Goal: Task Accomplishment & Management: Manage account settings

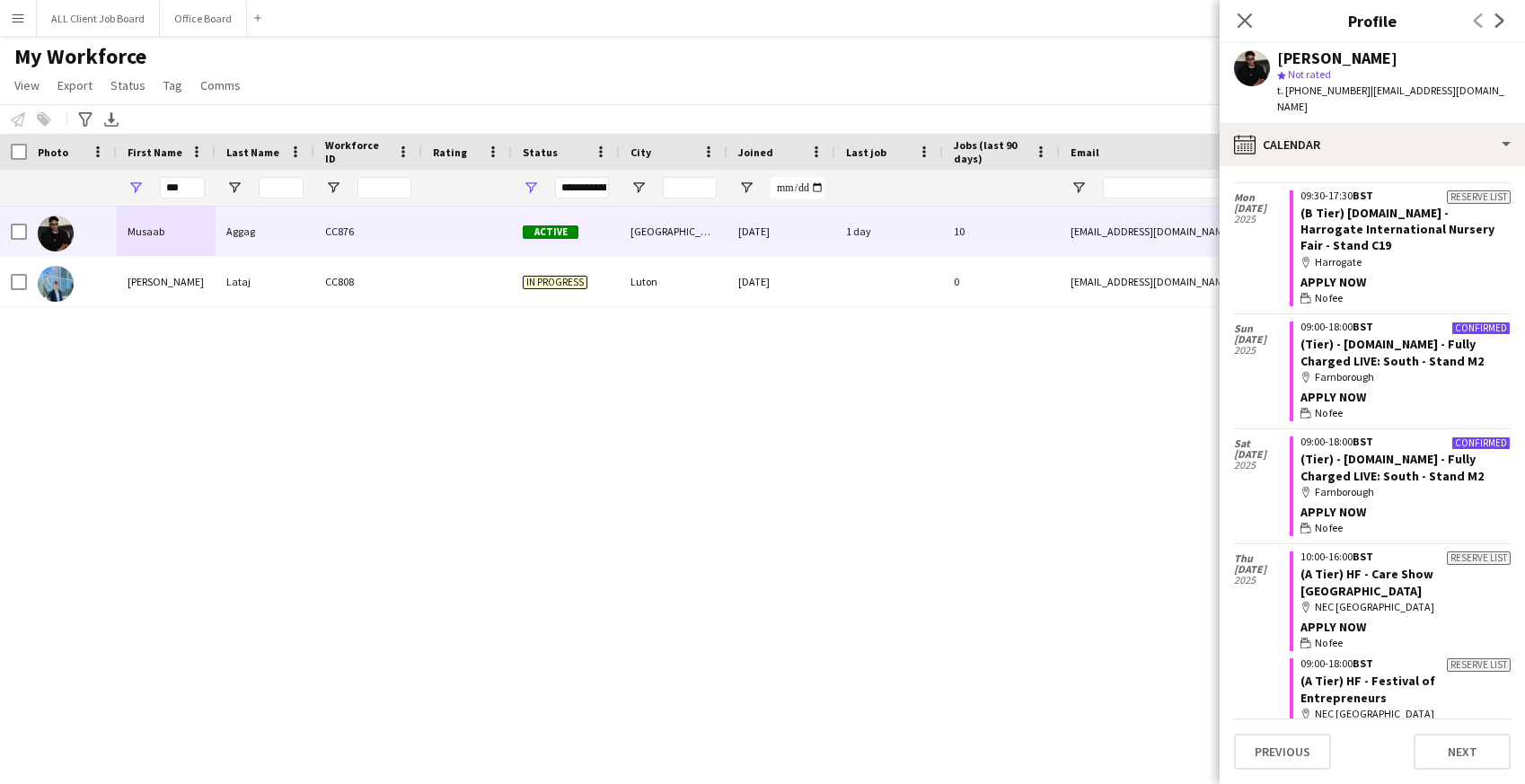
click at [23, 12] on app-icon "Menu" at bounding box center [17, 17] width 15 height 15
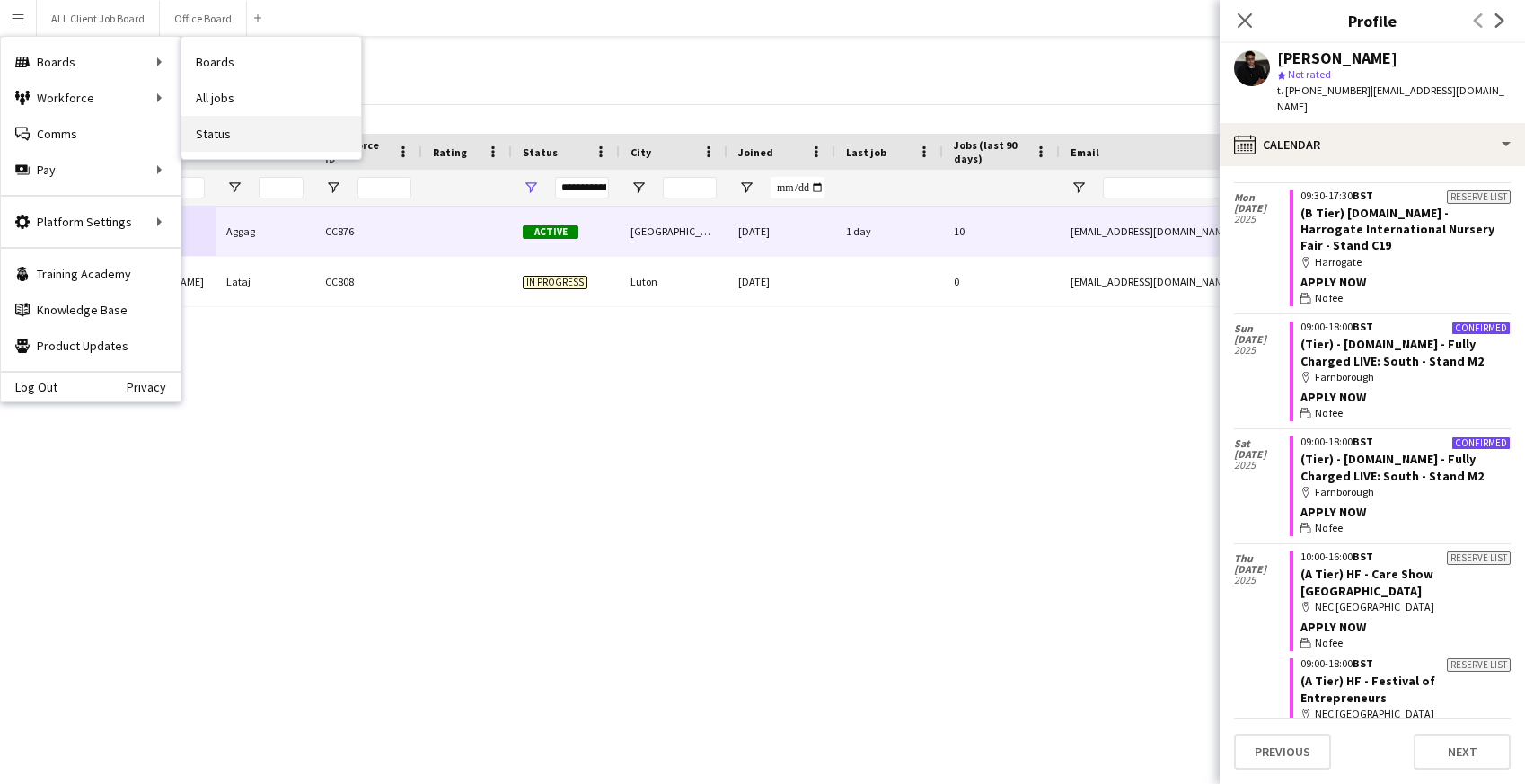
click at [214, 129] on link "Status" at bounding box center [271, 133] width 180 height 36
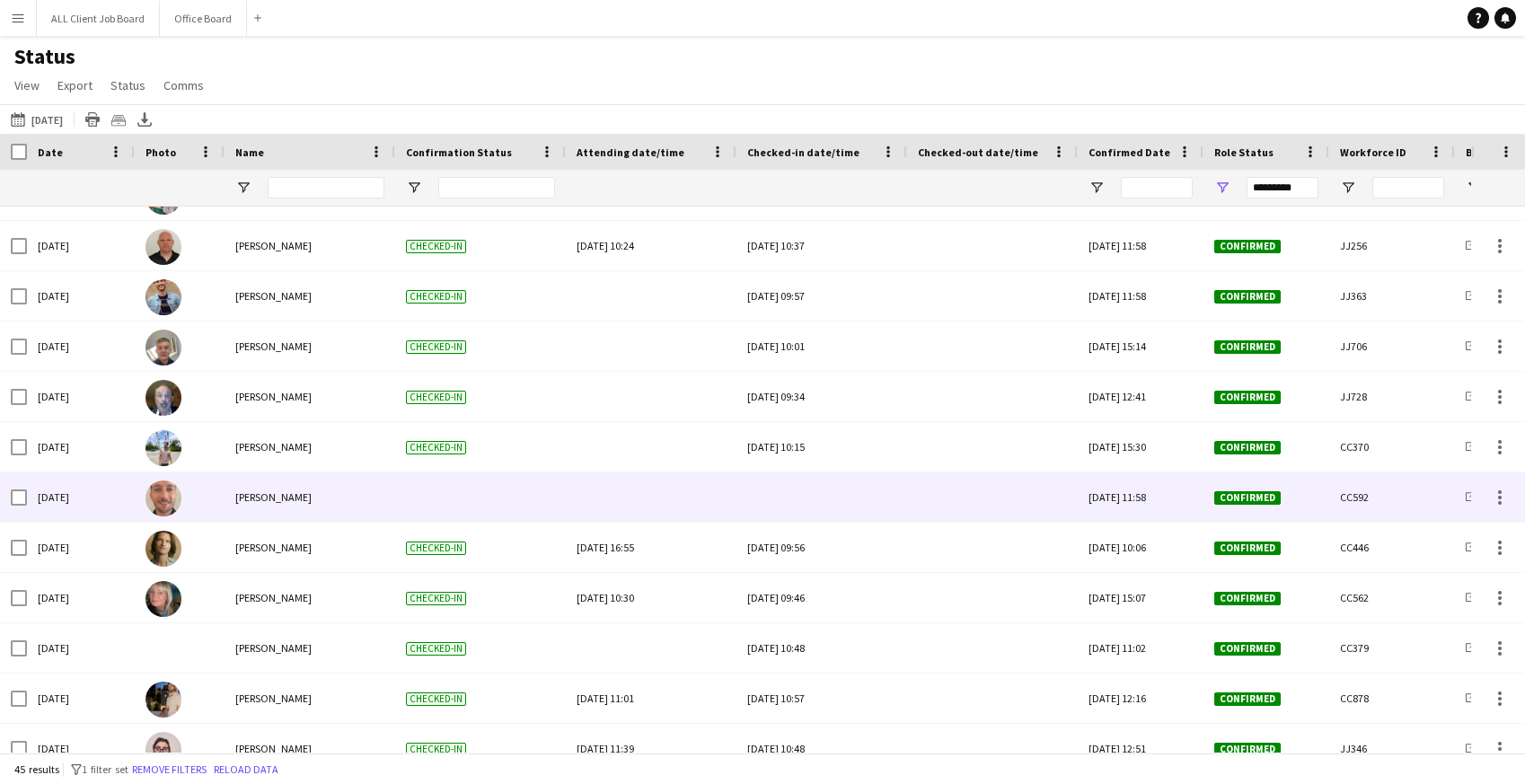
click at [810, 491] on div at bounding box center [821, 496] width 149 height 50
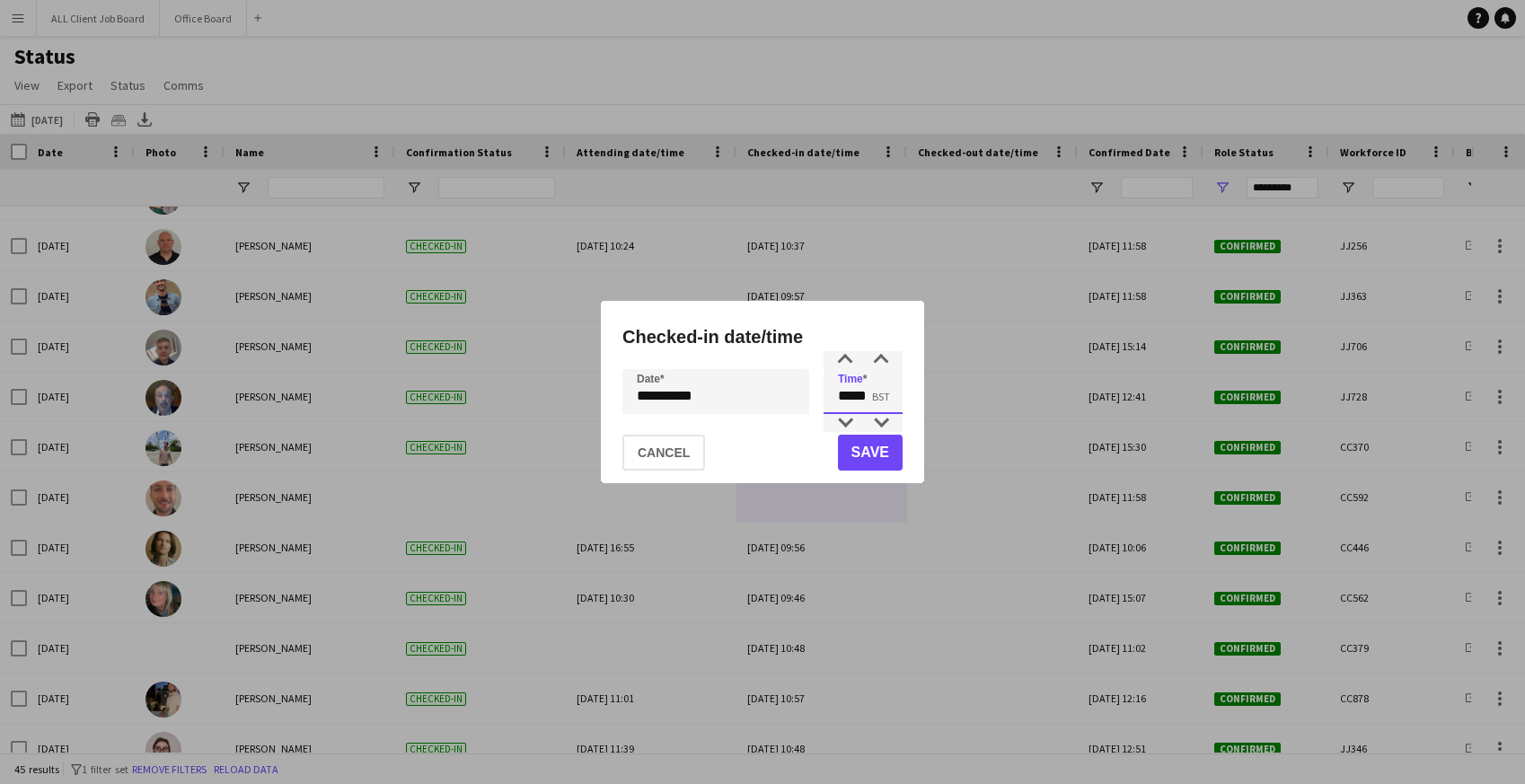
drag, startPoint x: 845, startPoint y: 396, endPoint x: 892, endPoint y: 397, distance: 47.0
click at [892, 397] on input "*****" at bounding box center [862, 392] width 79 height 45
type input "*****"
click at [887, 455] on button "Save" at bounding box center [870, 452] width 65 height 36
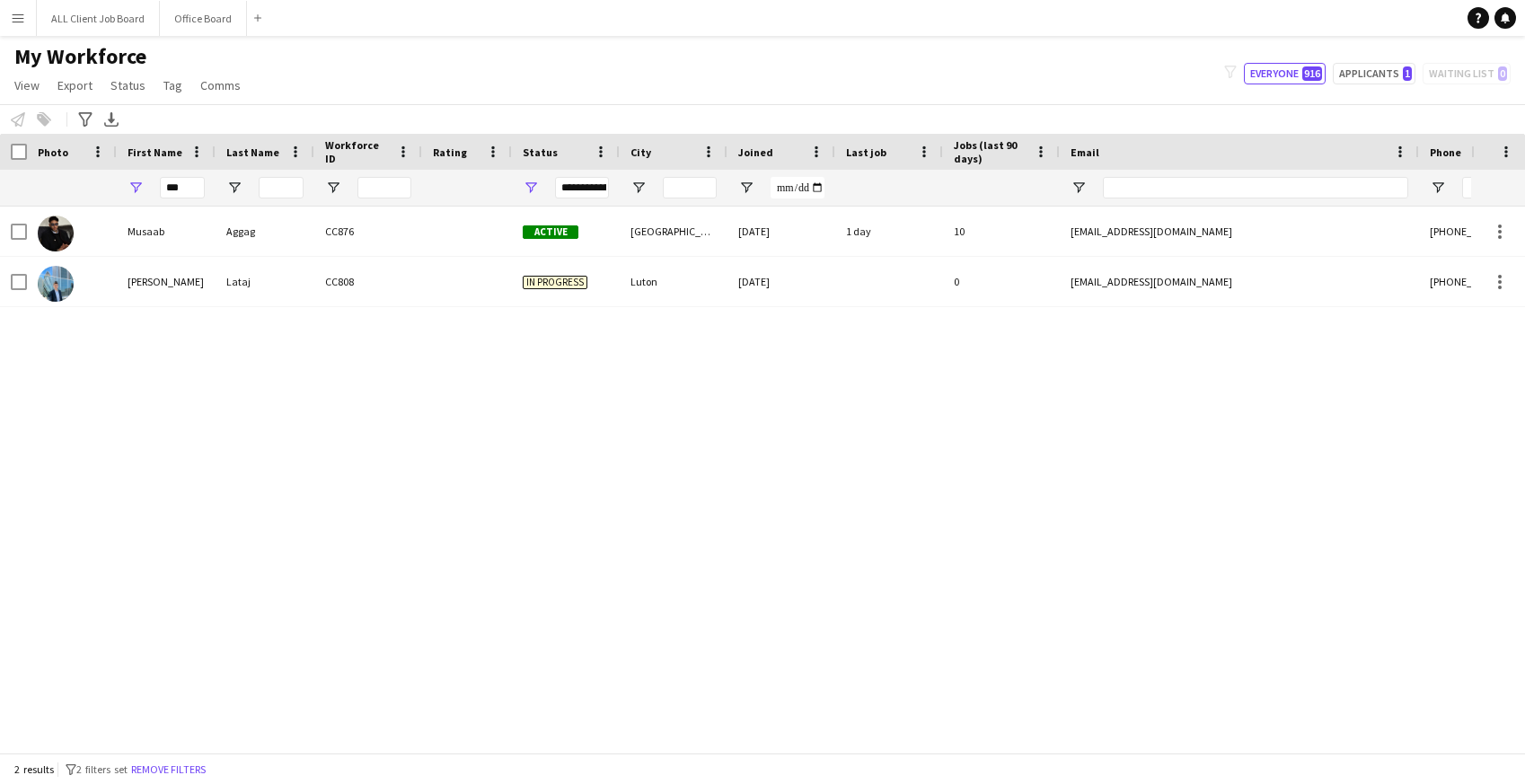
click at [13, 25] on button "Menu" at bounding box center [17, 17] width 36 height 36
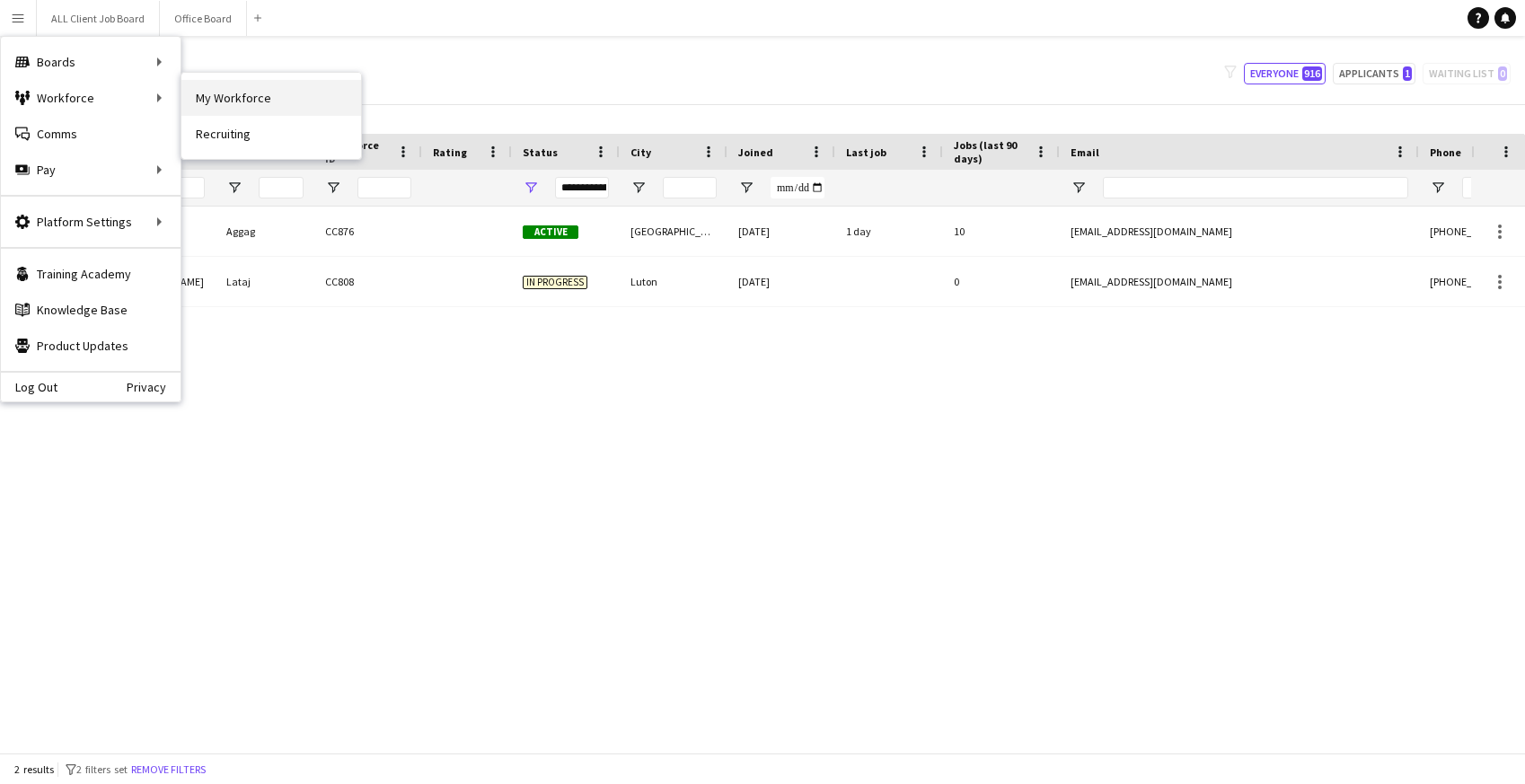
click at [219, 98] on link "My Workforce" at bounding box center [271, 97] width 180 height 36
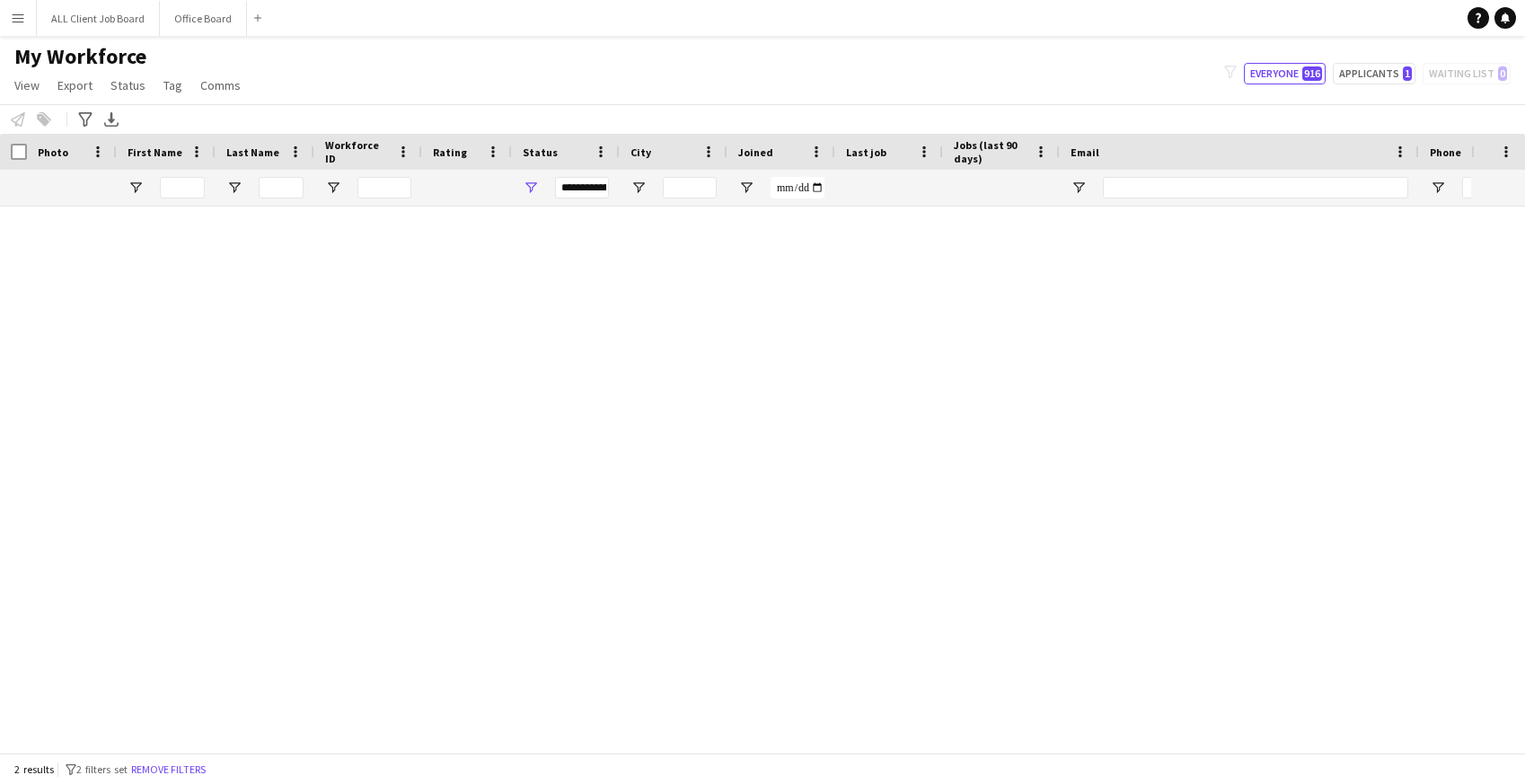
type input "***"
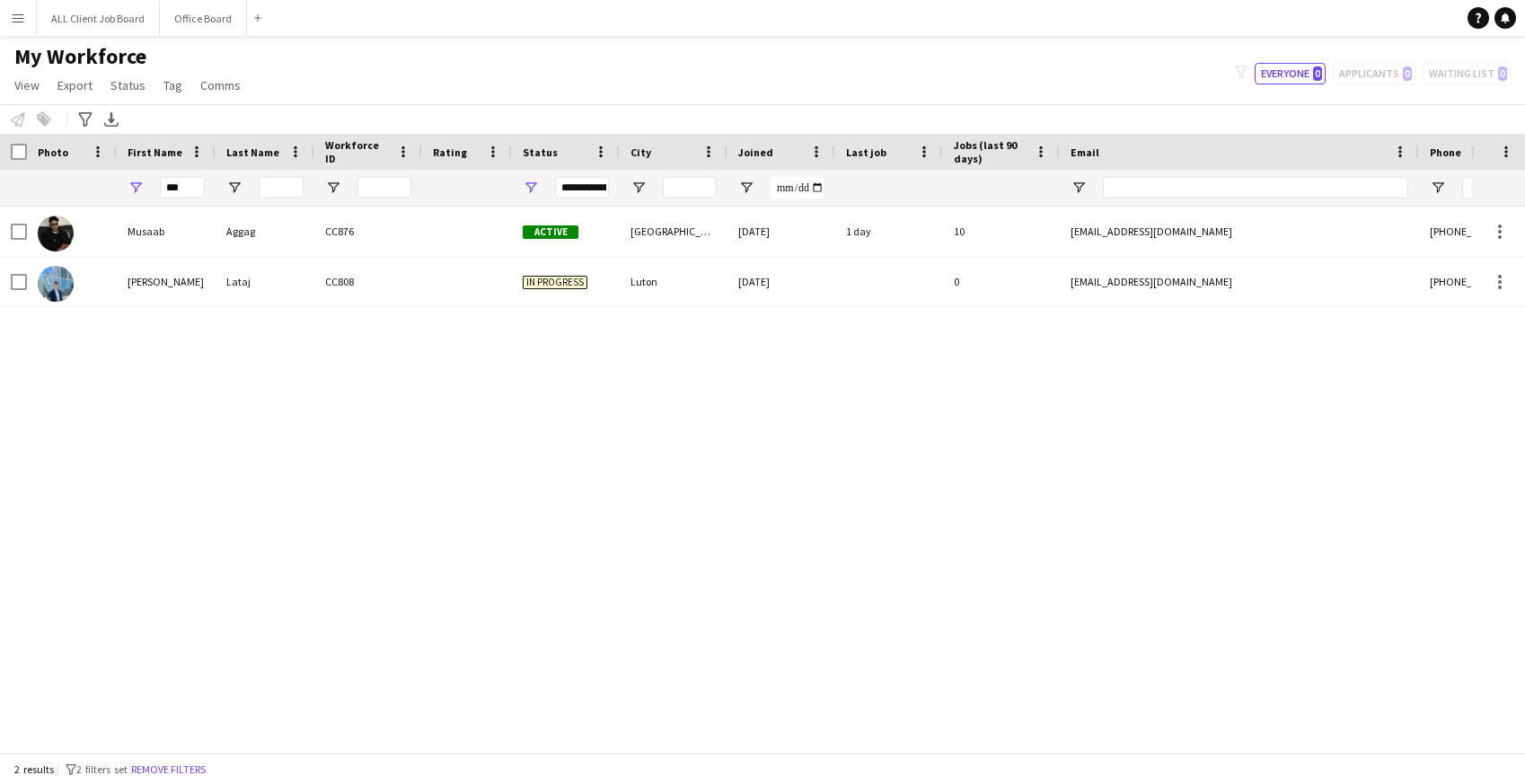
click at [17, 17] on app-icon "Menu" at bounding box center [17, 17] width 15 height 15
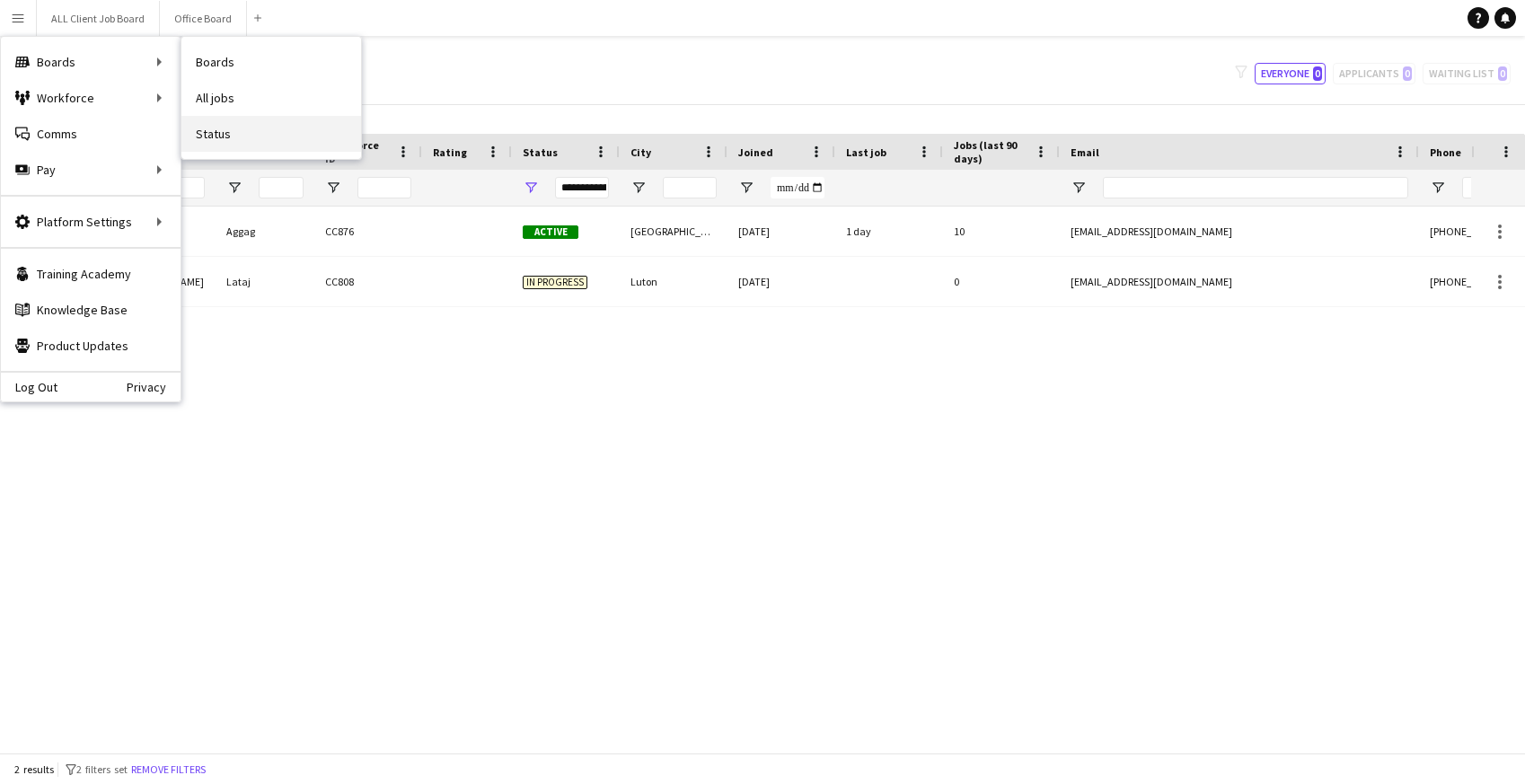
click at [225, 138] on link "Status" at bounding box center [271, 133] width 180 height 36
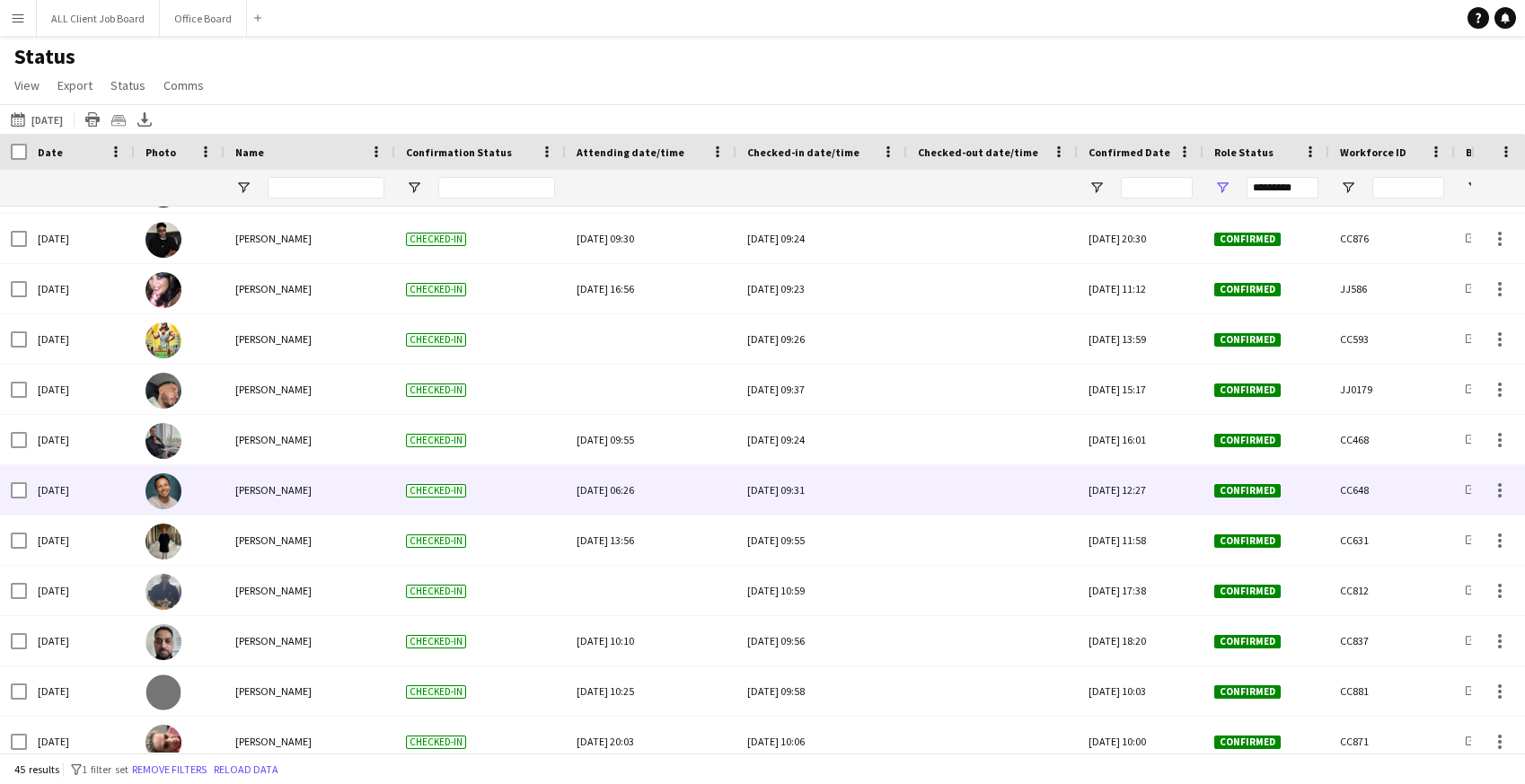
scroll to position [549, 0]
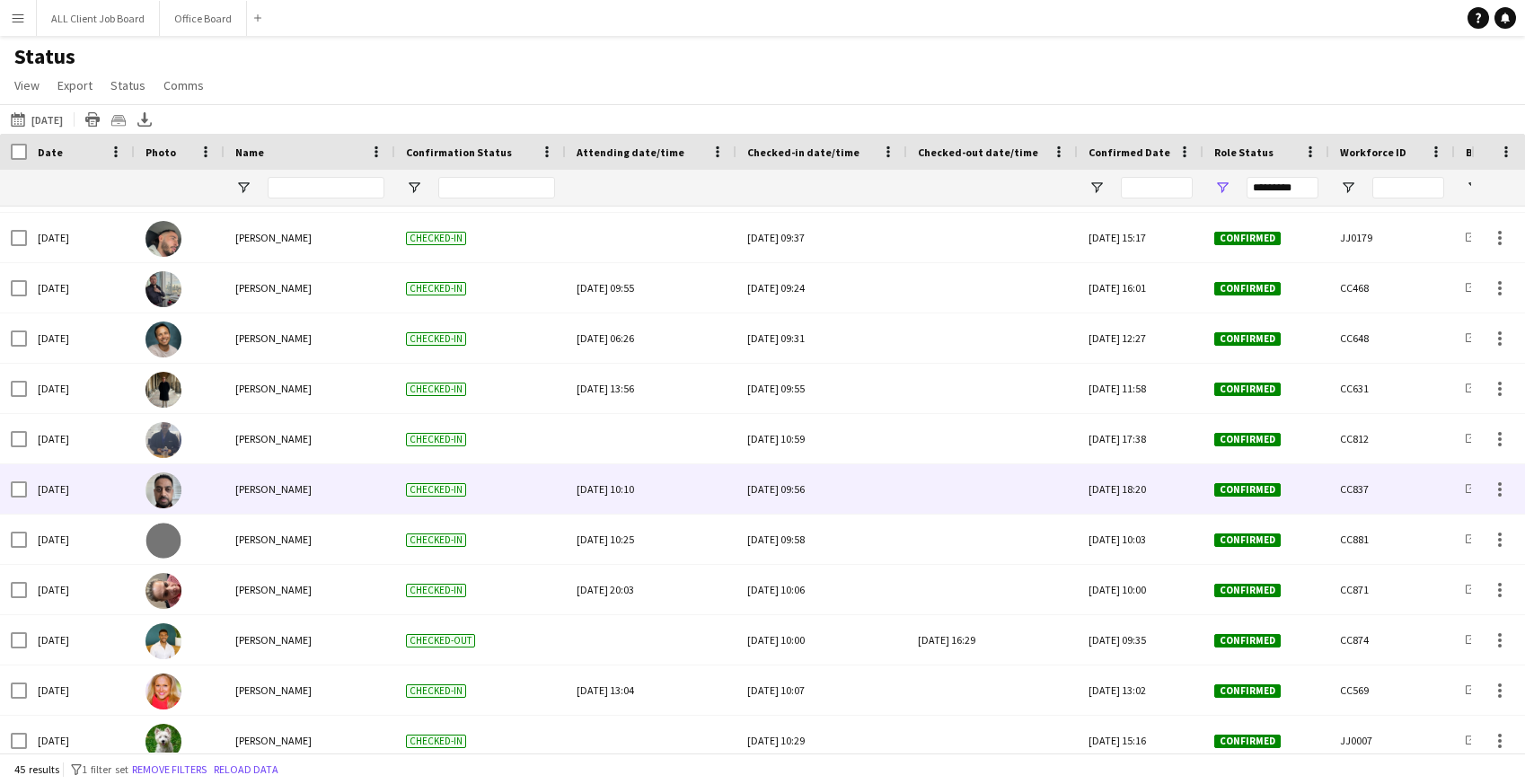
click at [960, 489] on div at bounding box center [991, 489] width 149 height 50
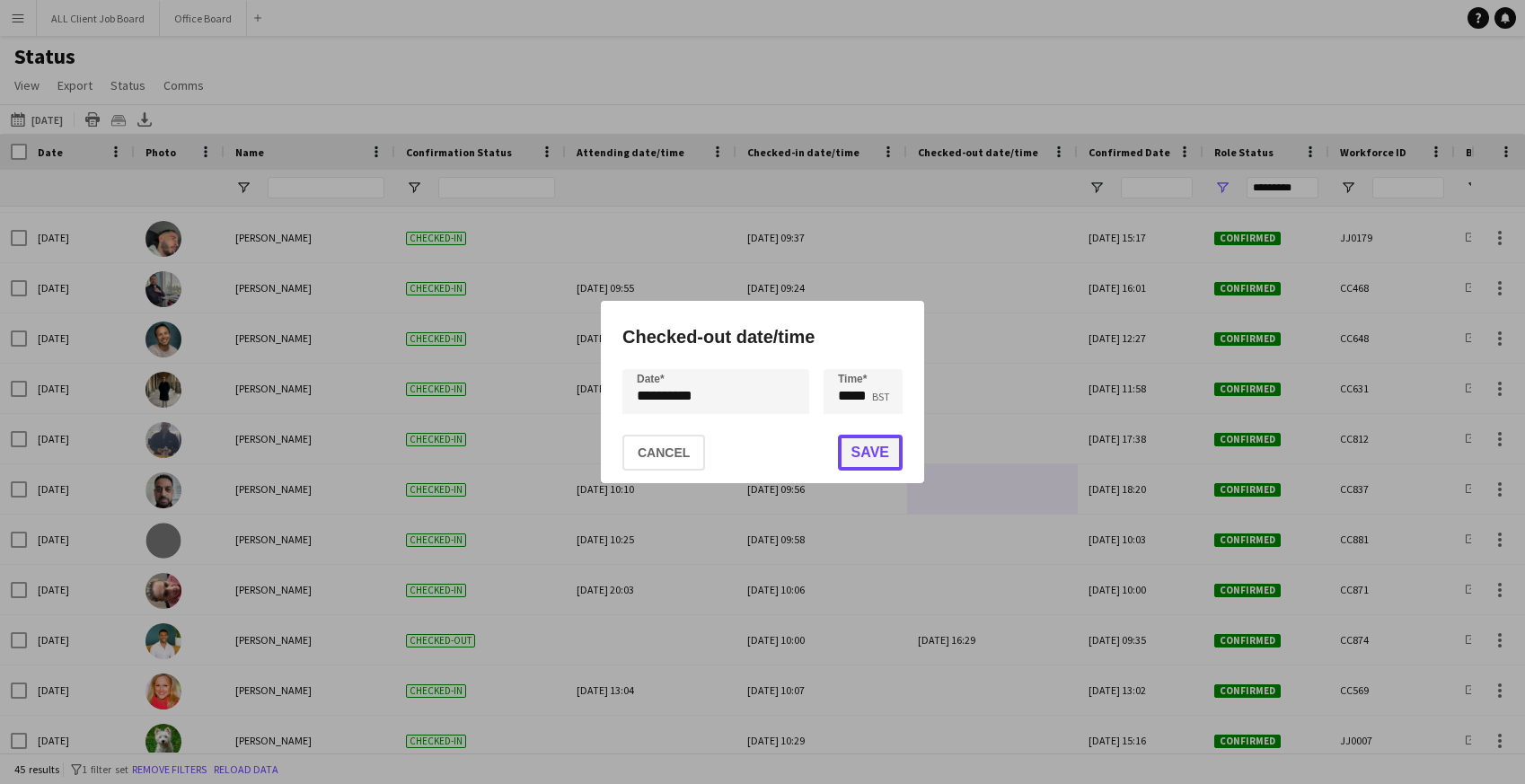
click at [873, 457] on button "Save" at bounding box center [870, 452] width 65 height 36
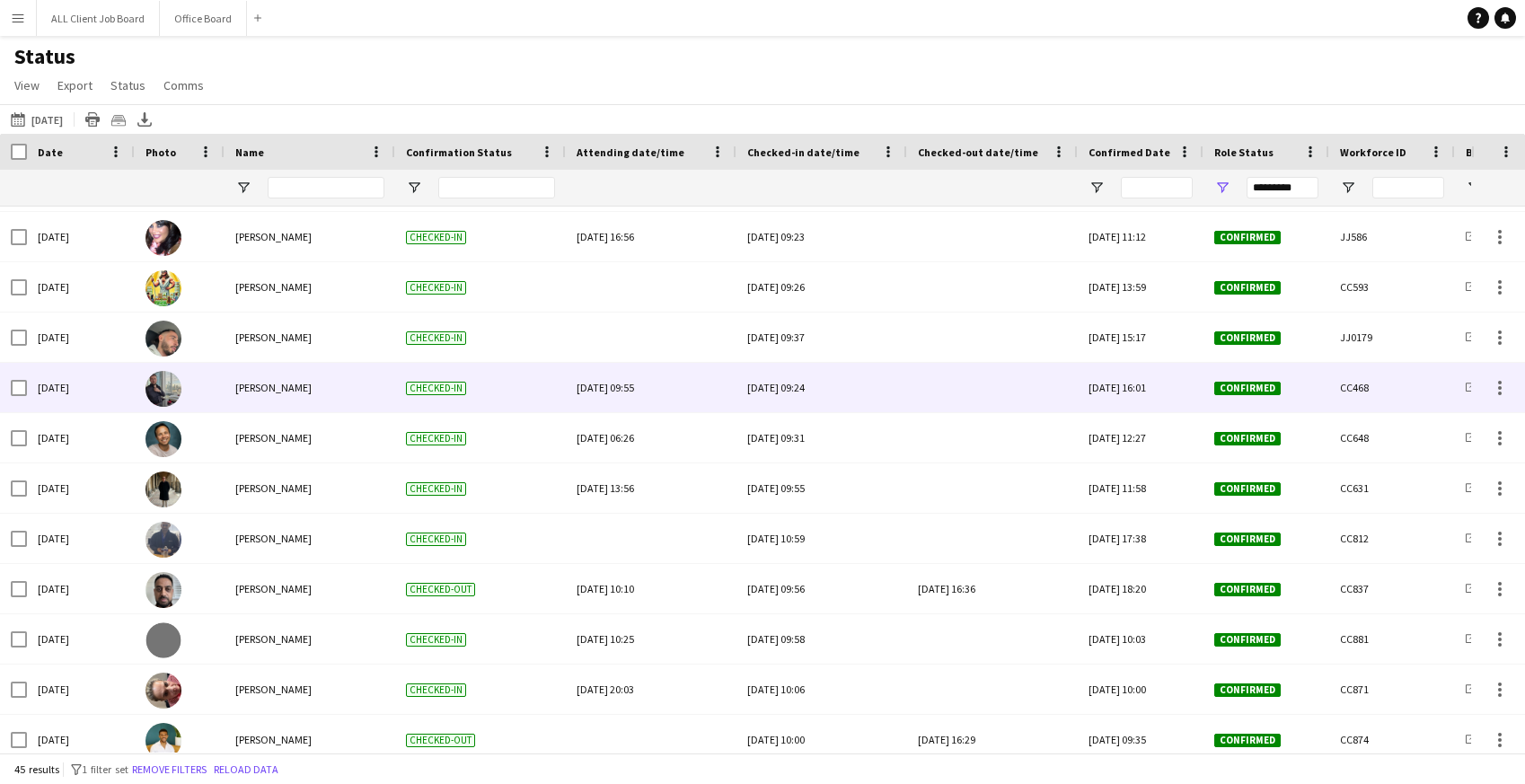
click at [960, 393] on div at bounding box center [991, 387] width 149 height 50
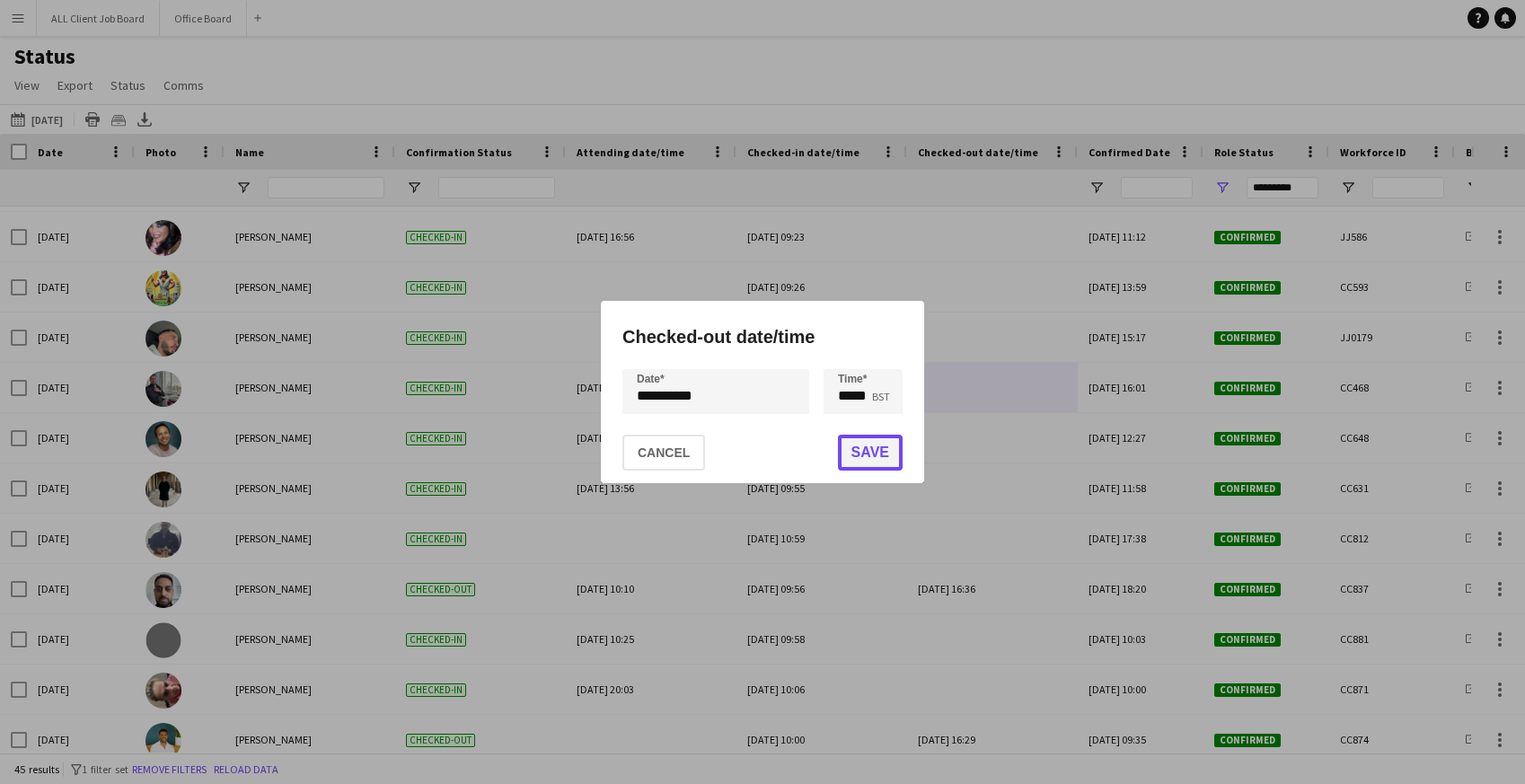
click at [855, 456] on button "Save" at bounding box center [870, 452] width 65 height 36
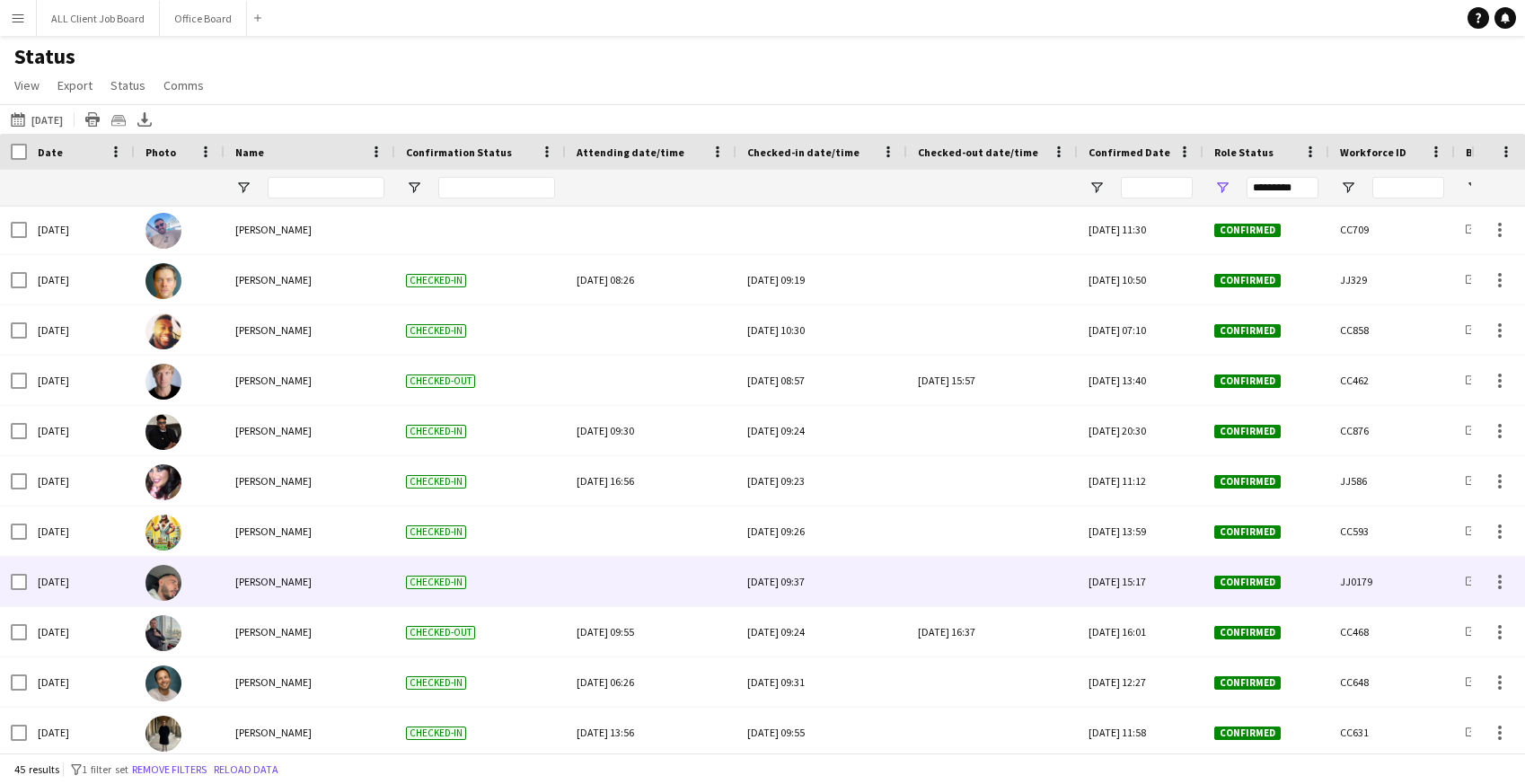
scroll to position [311, 0]
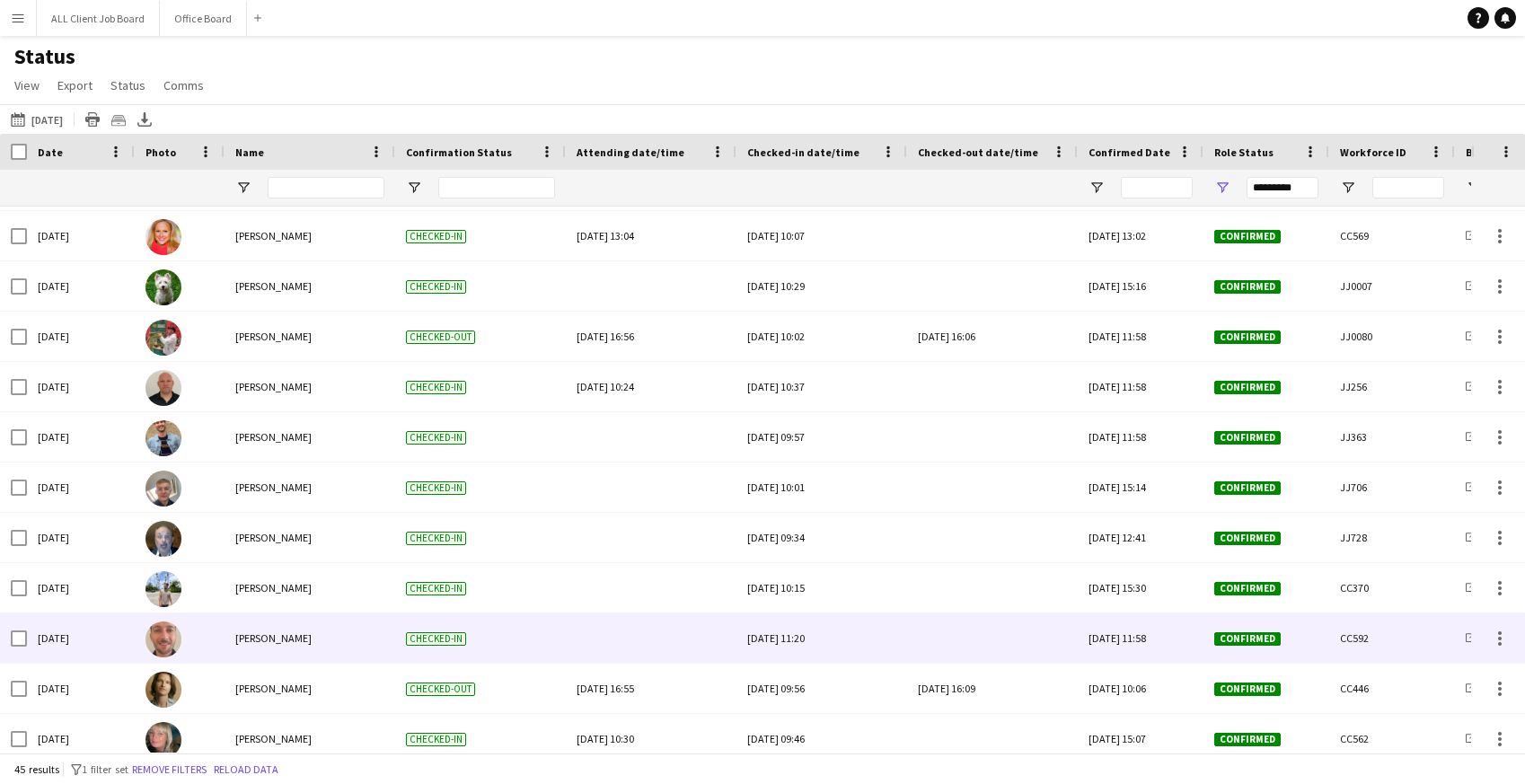
click at [982, 631] on div at bounding box center [991, 637] width 149 height 50
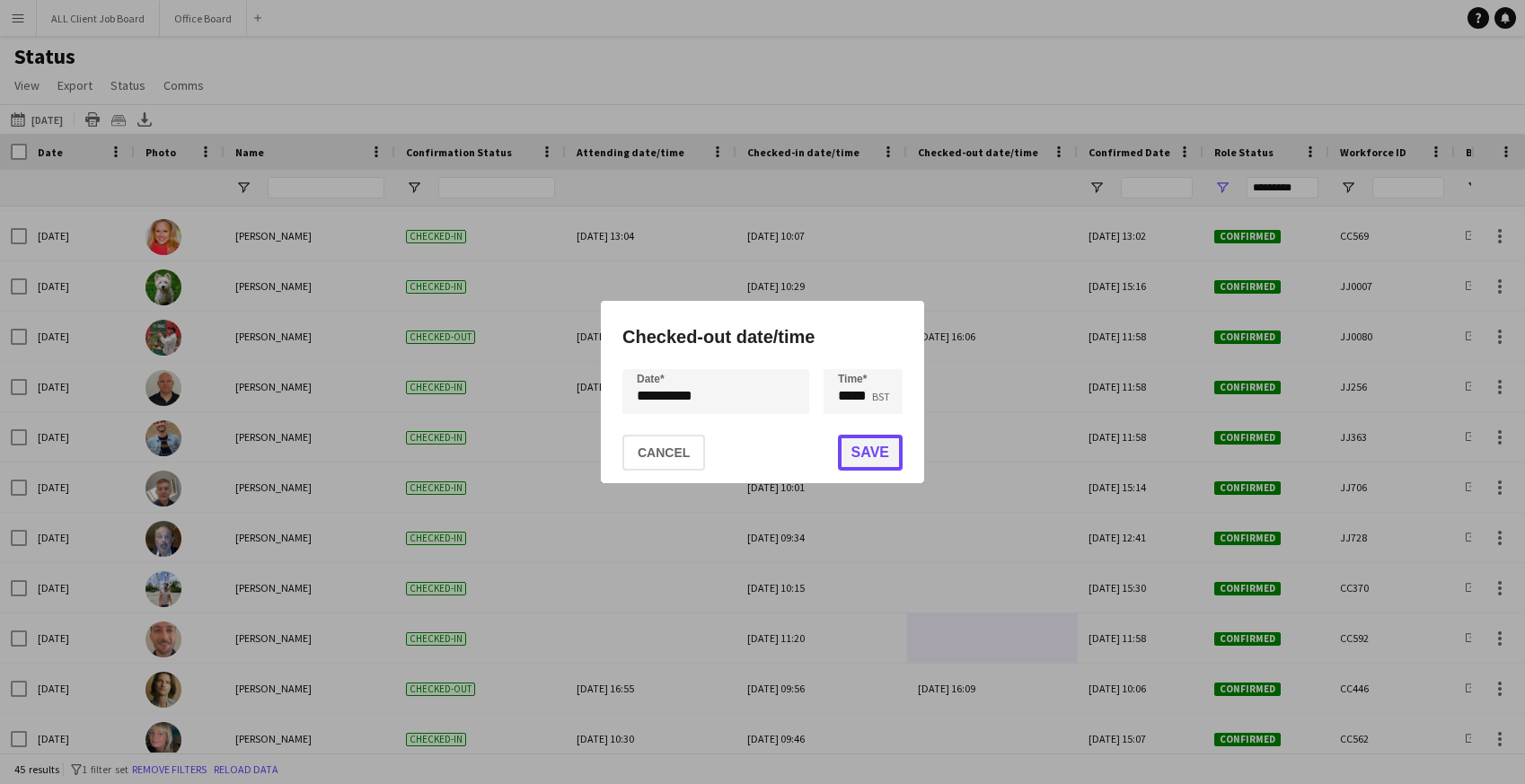
click at [854, 448] on button "Save" at bounding box center [870, 452] width 65 height 36
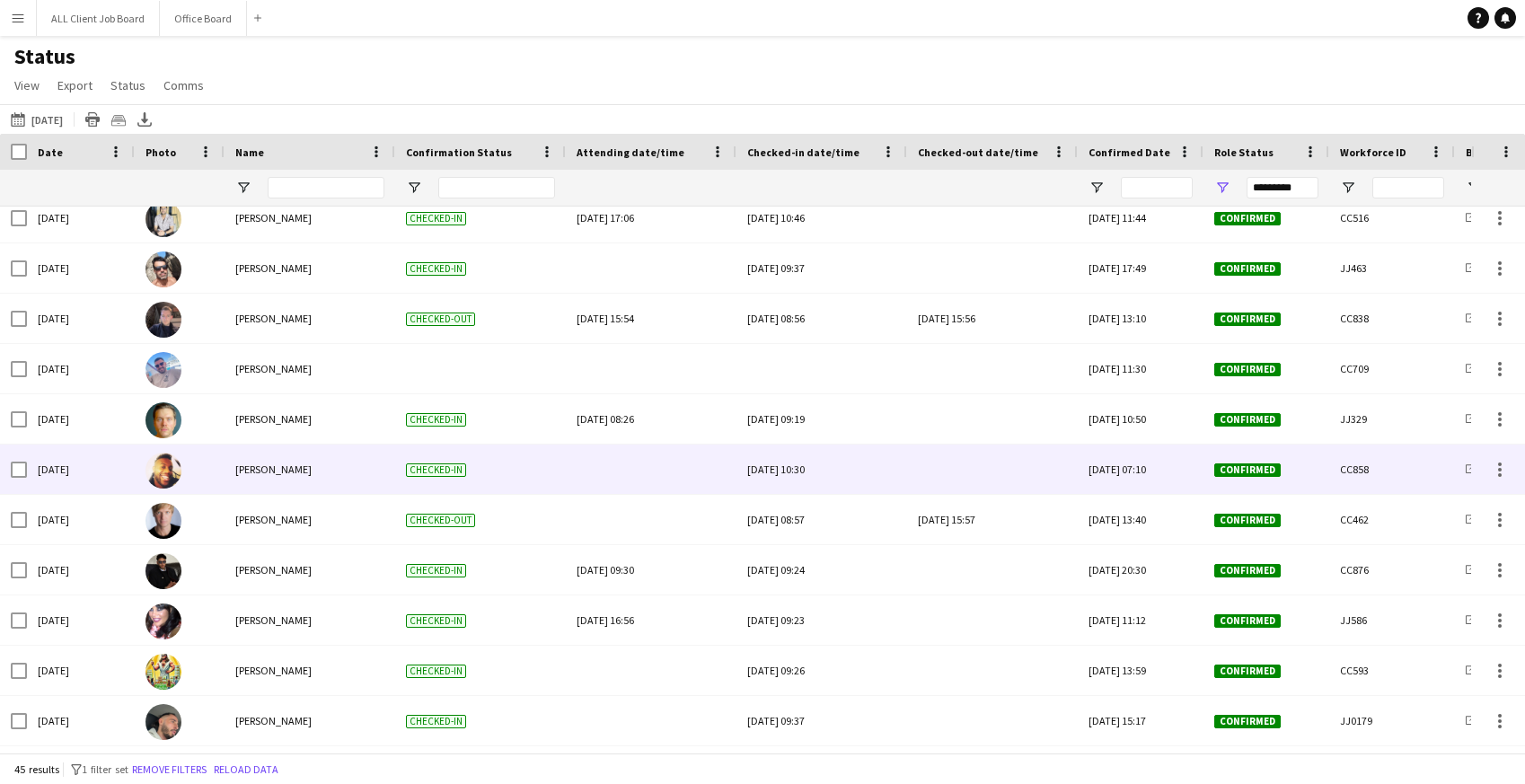
click at [964, 471] on div at bounding box center [991, 468] width 149 height 50
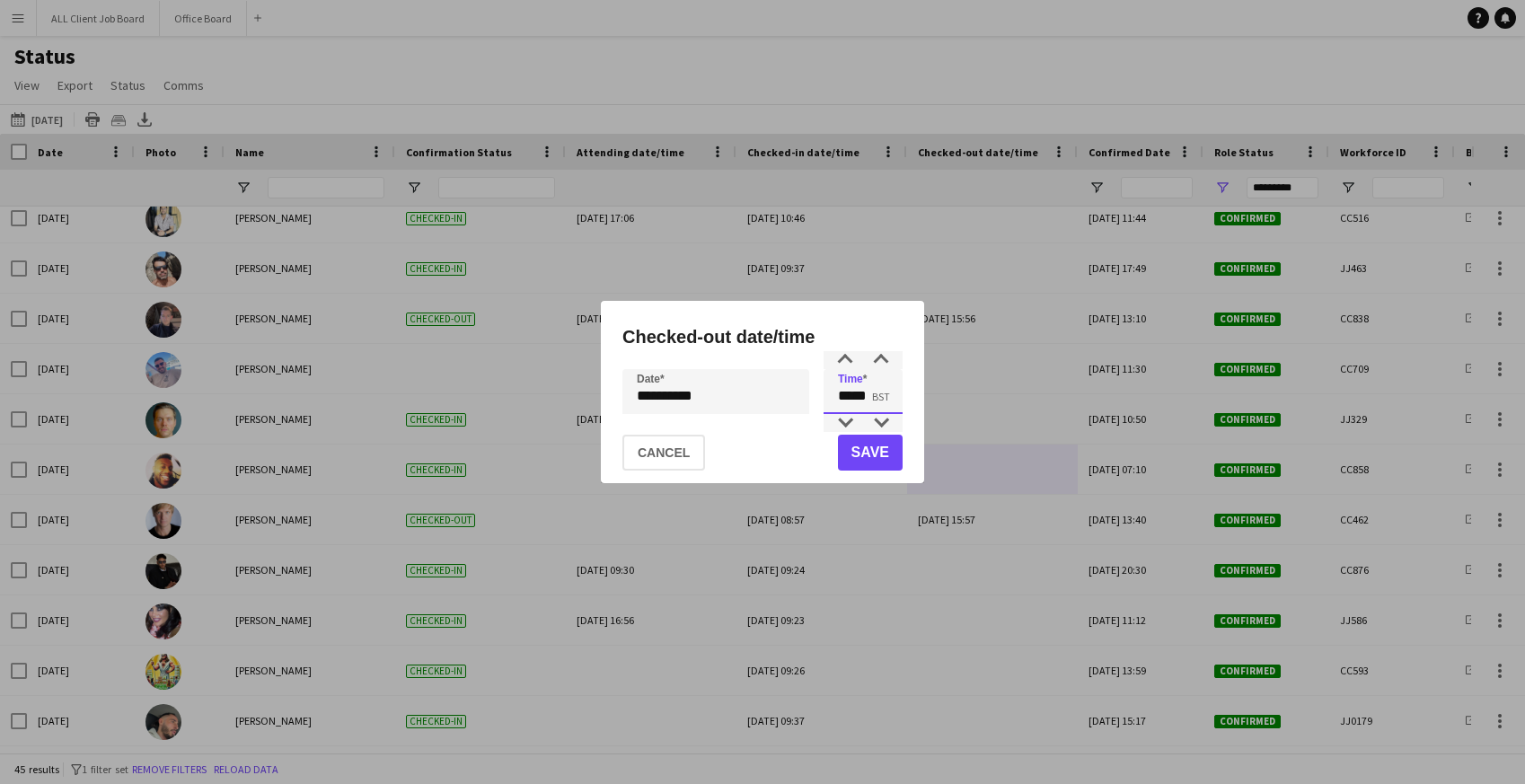
drag, startPoint x: 841, startPoint y: 393, endPoint x: 896, endPoint y: 396, distance: 55.1
click at [896, 396] on input "*****" at bounding box center [862, 392] width 79 height 45
type input "*****"
click at [887, 448] on button "Save" at bounding box center [870, 452] width 65 height 36
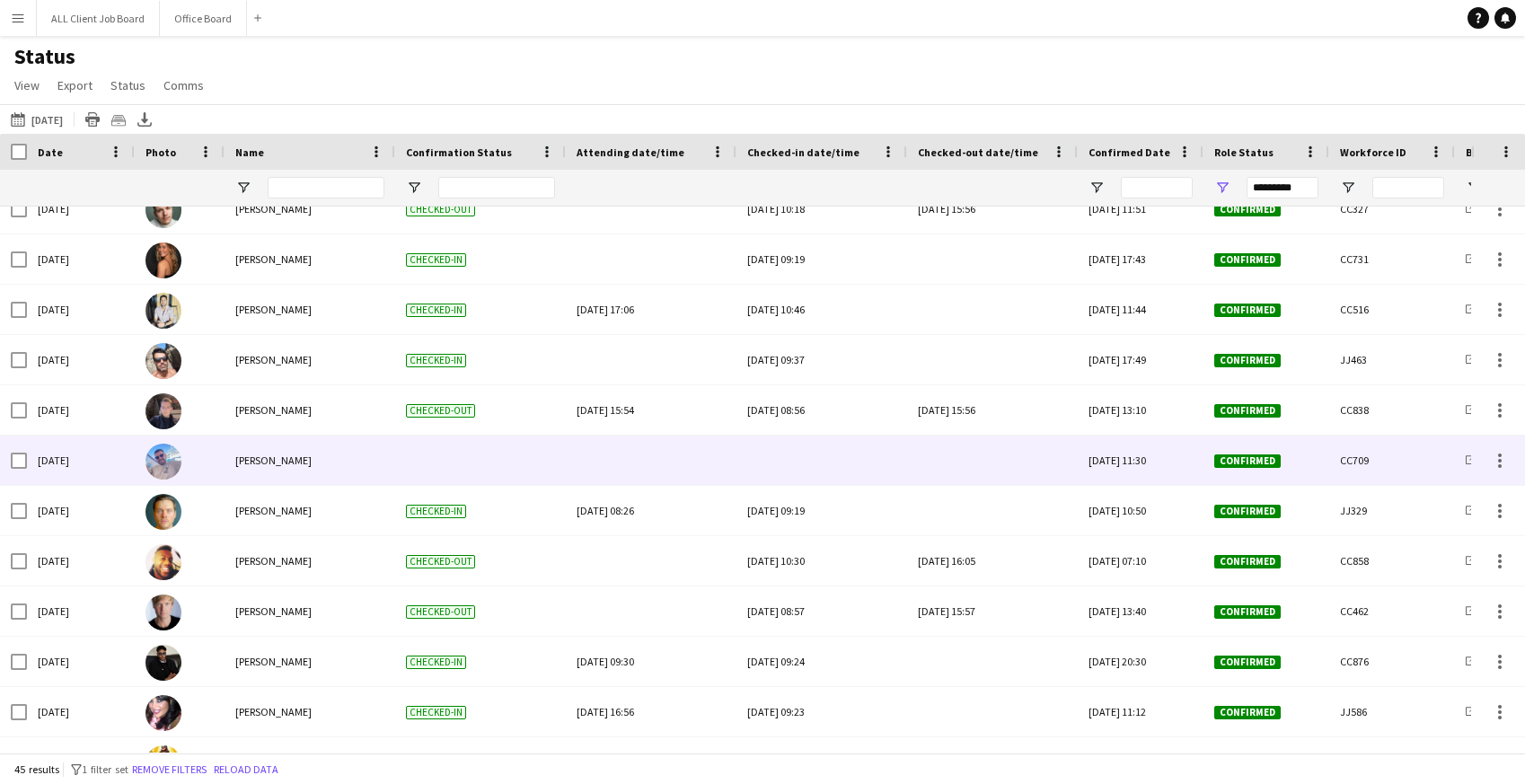
scroll to position [171, 0]
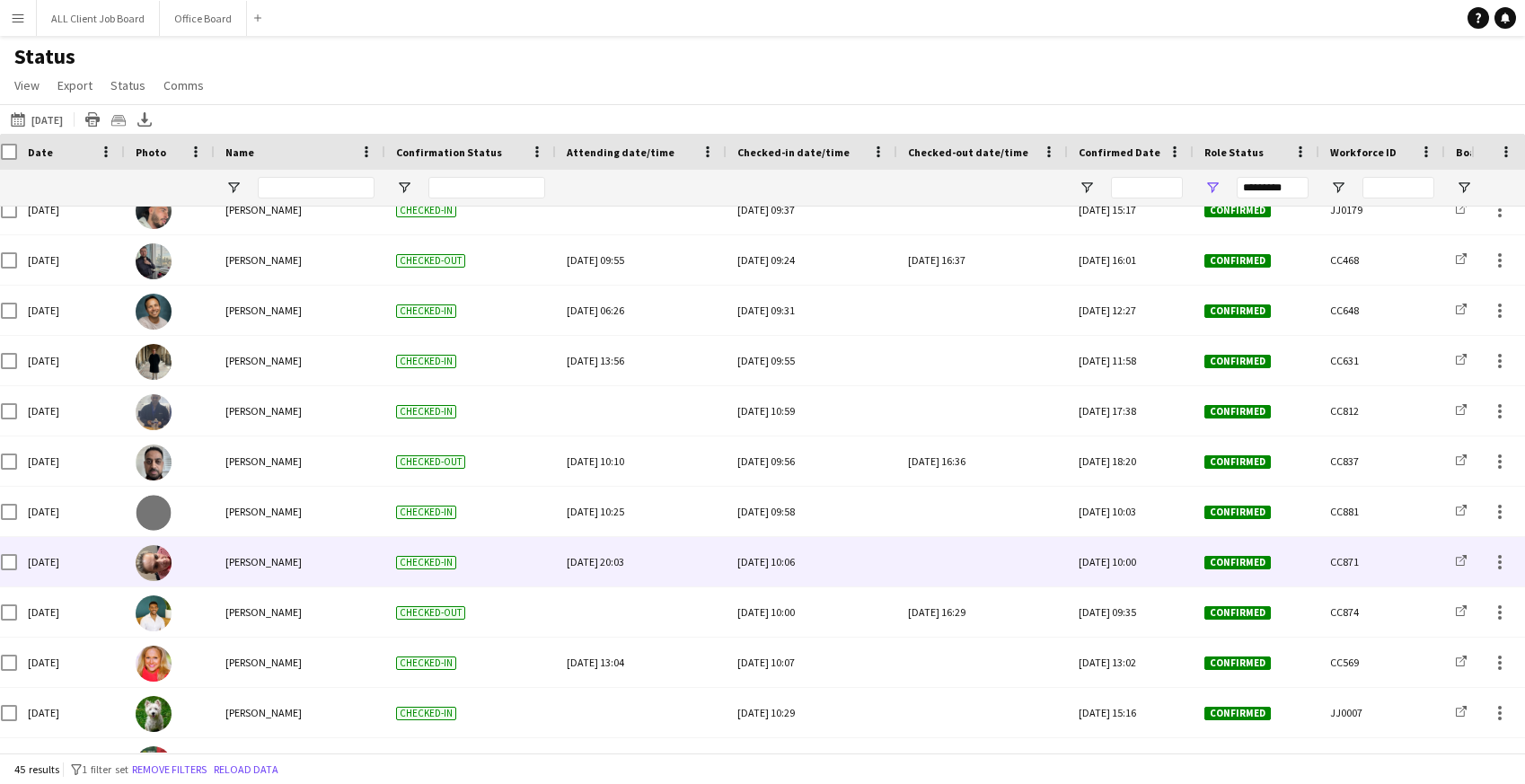
click at [951, 553] on div at bounding box center [982, 562] width 149 height 50
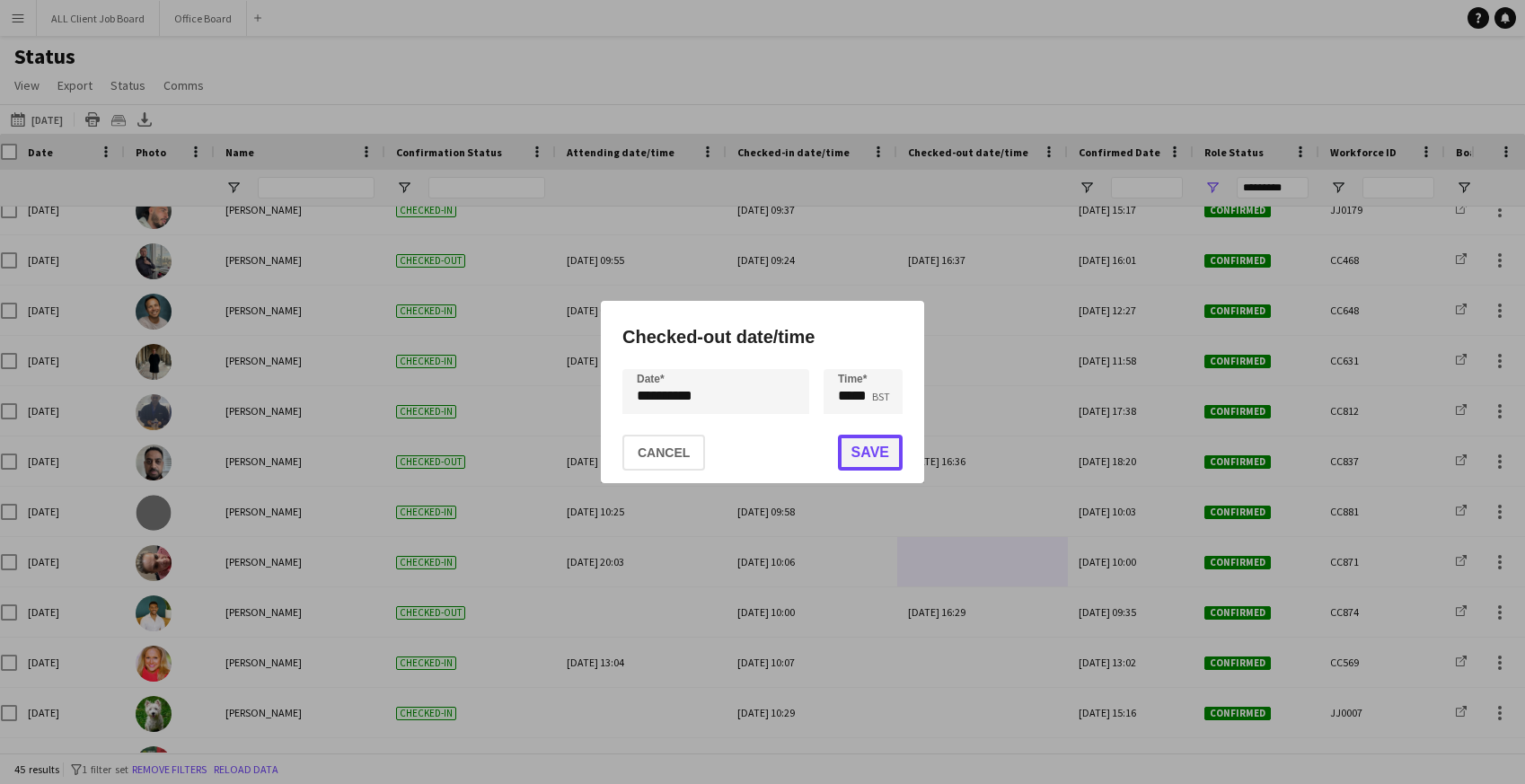
click at [885, 450] on button "Save" at bounding box center [870, 452] width 65 height 36
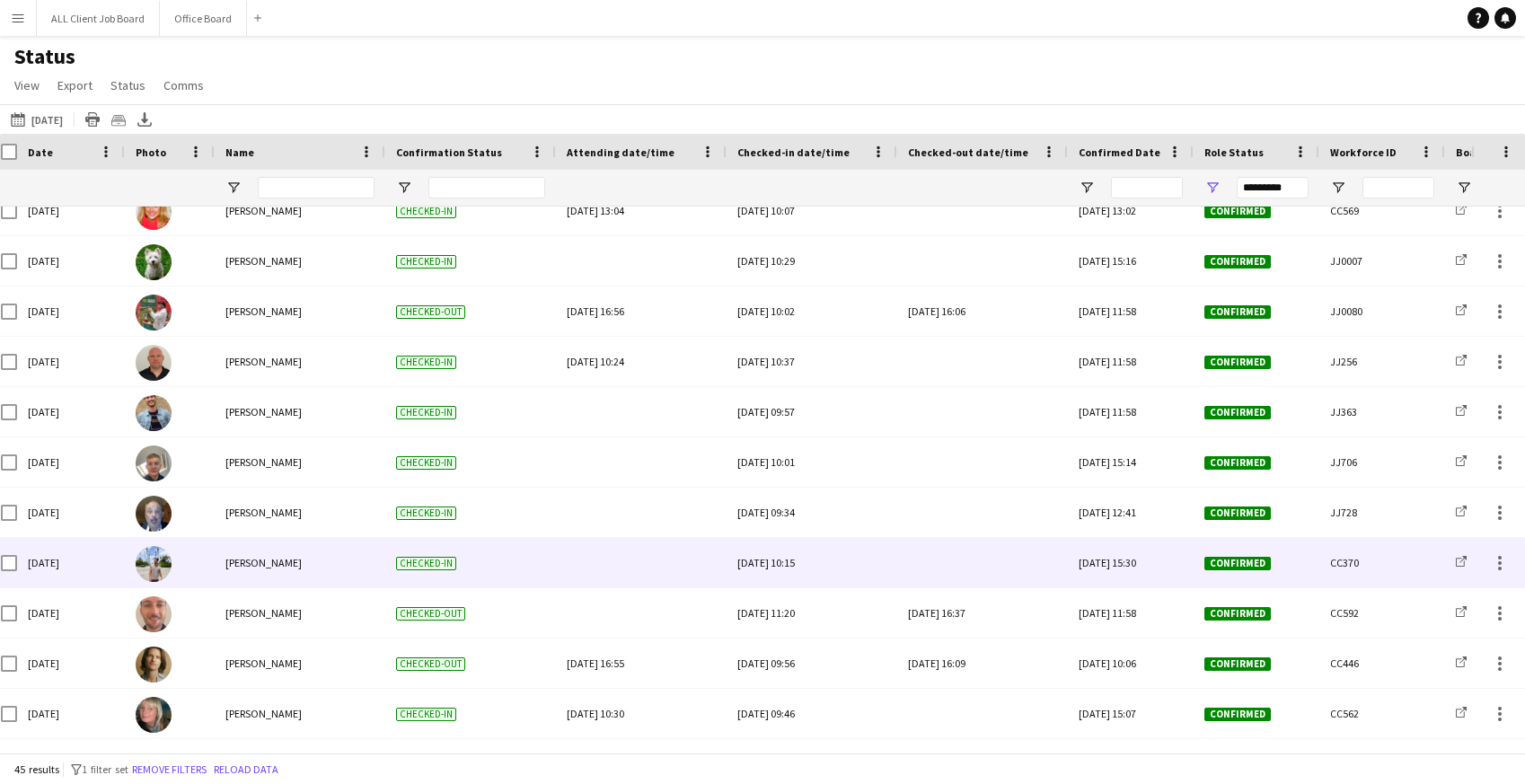
scroll to position [1183, 0]
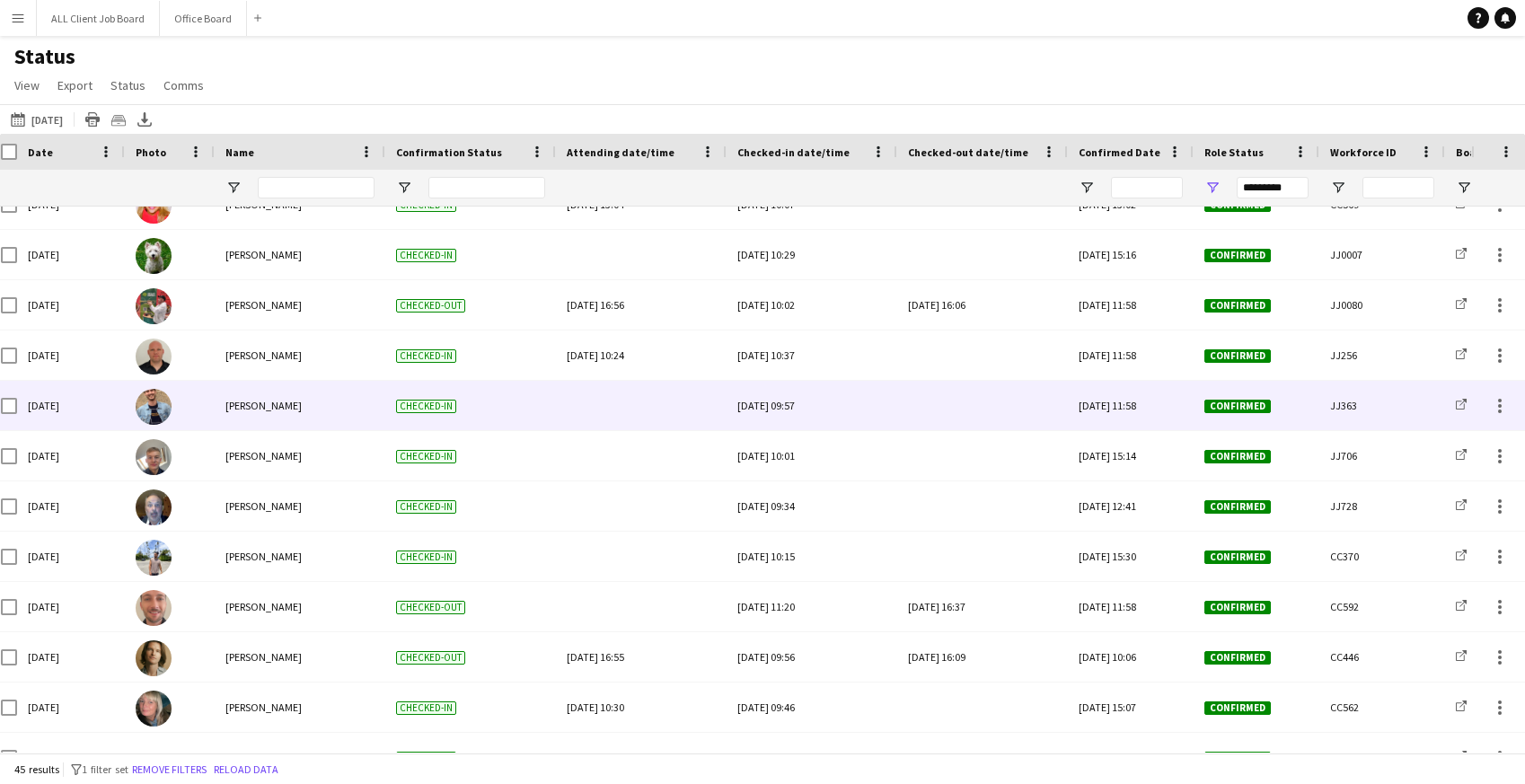
click at [952, 409] on div at bounding box center [982, 405] width 149 height 50
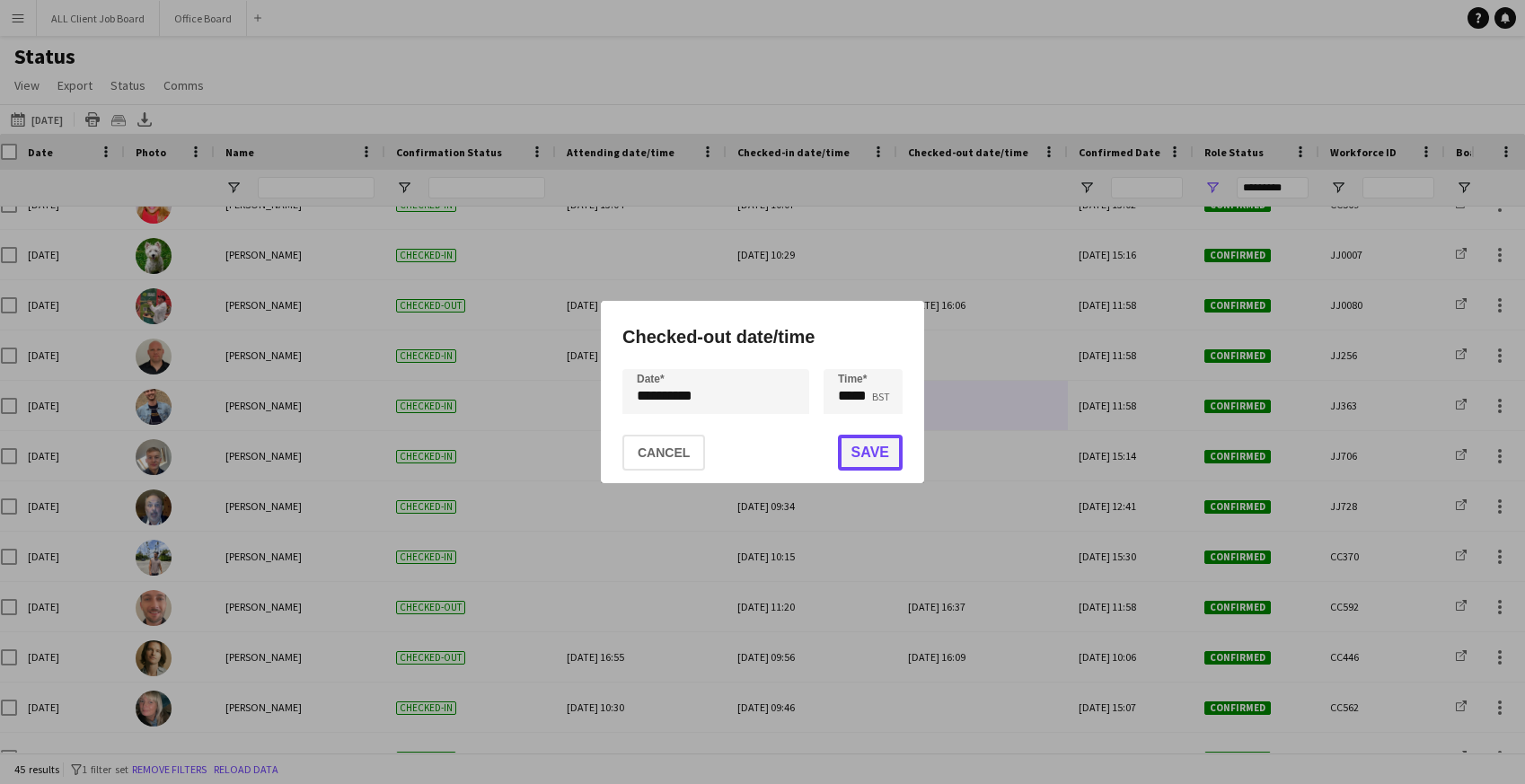
click at [873, 451] on button "Save" at bounding box center [870, 452] width 65 height 36
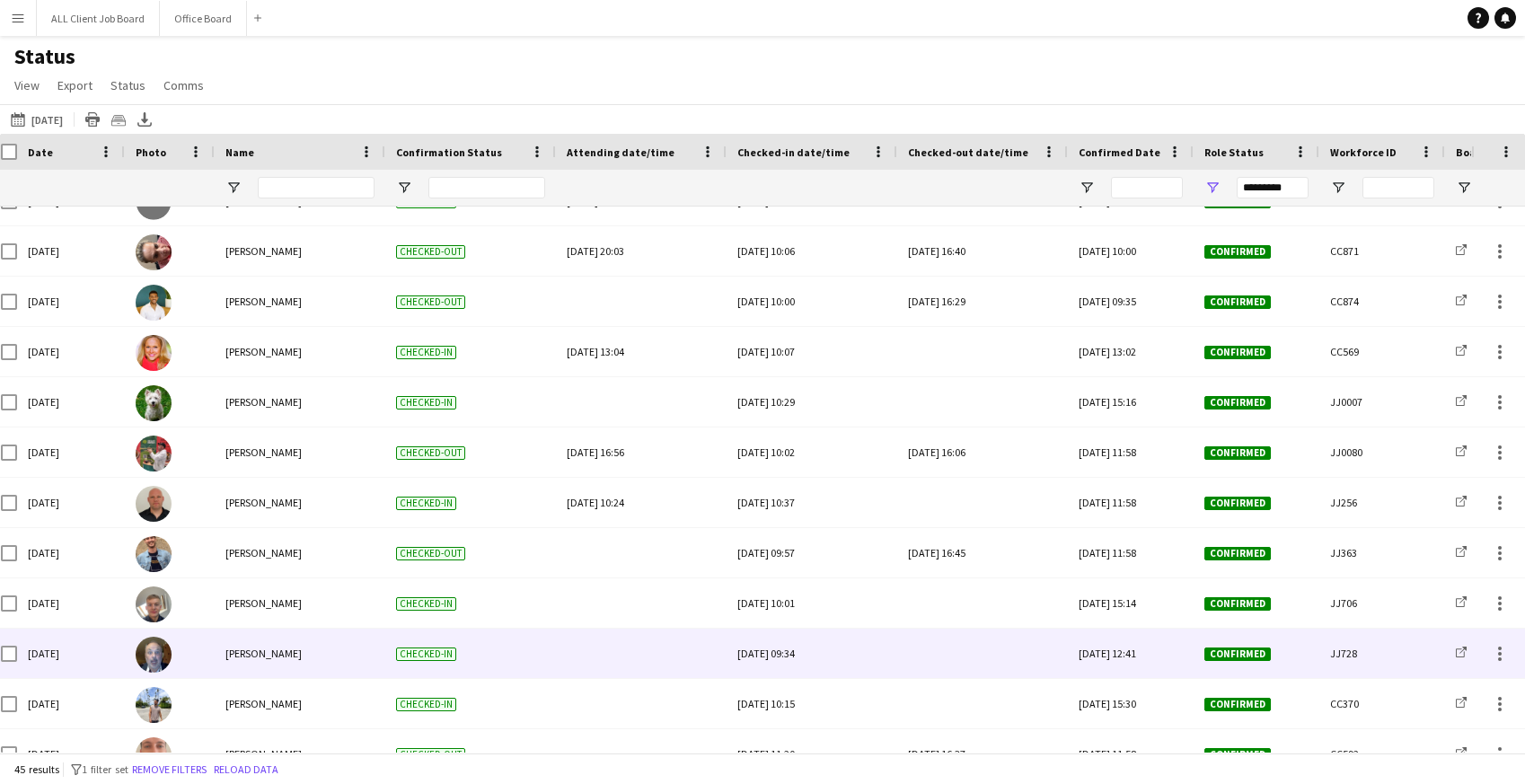
scroll to position [1005, 0]
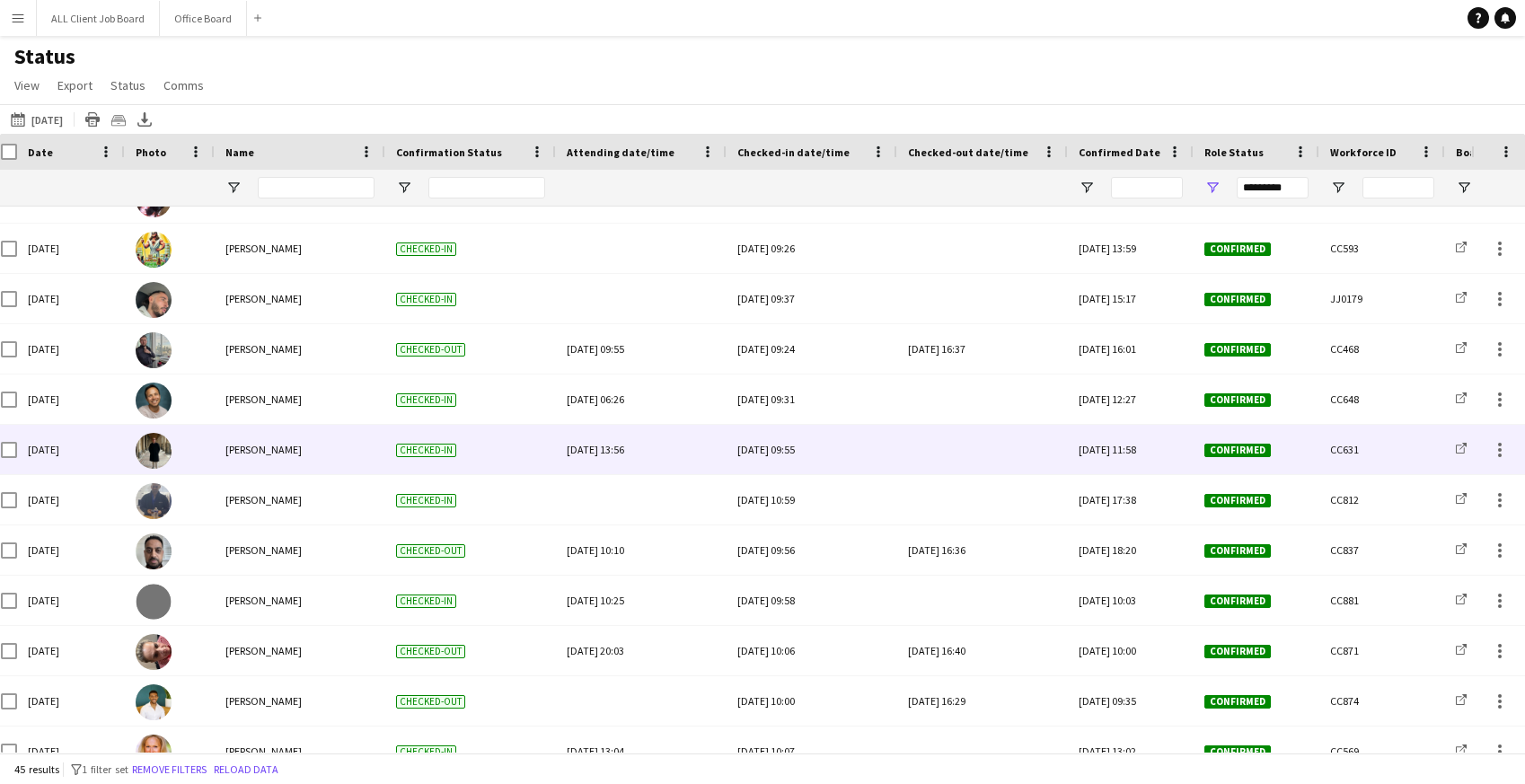
click at [954, 444] on div at bounding box center [982, 449] width 149 height 50
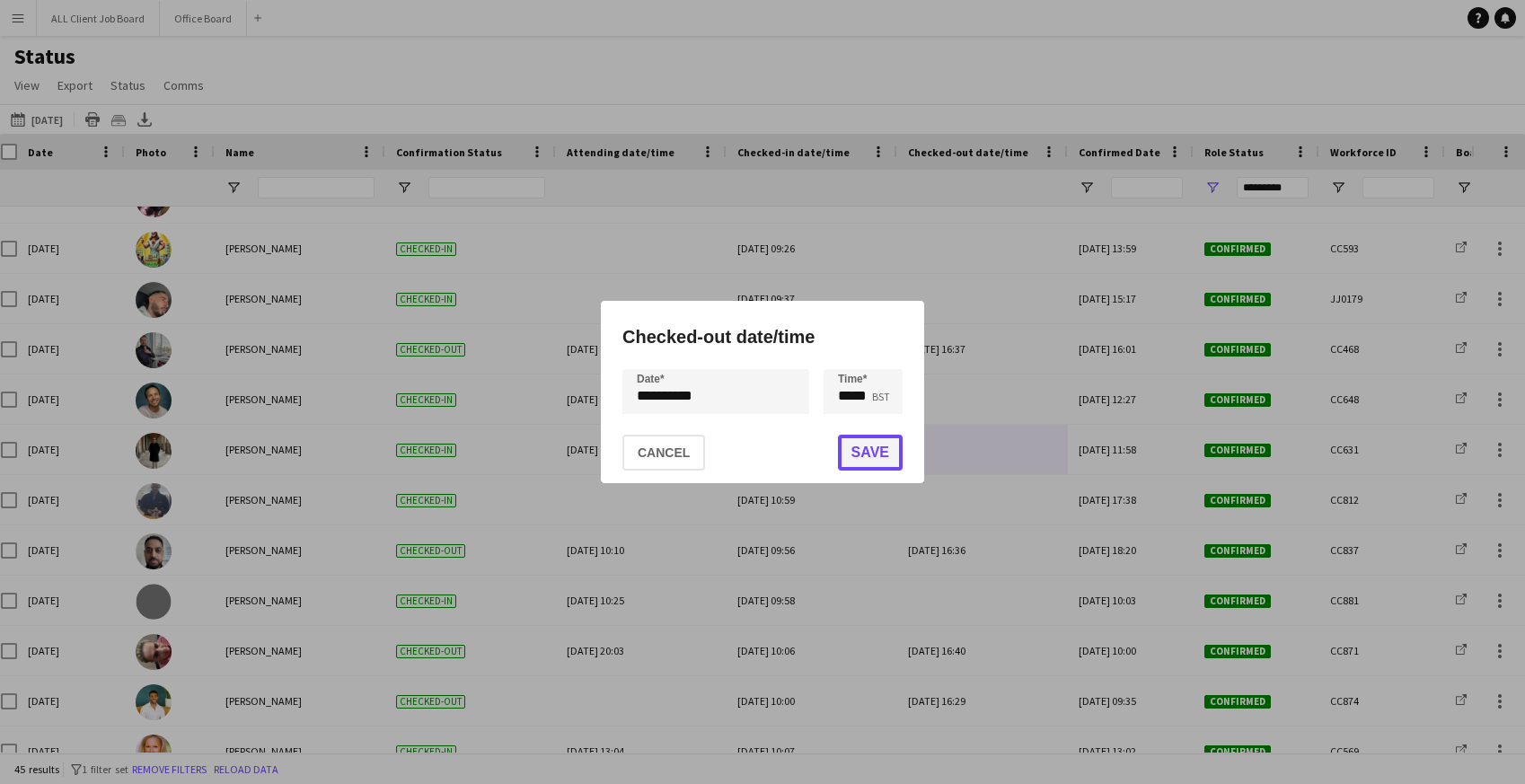
click at [869, 458] on button "Save" at bounding box center [870, 452] width 65 height 36
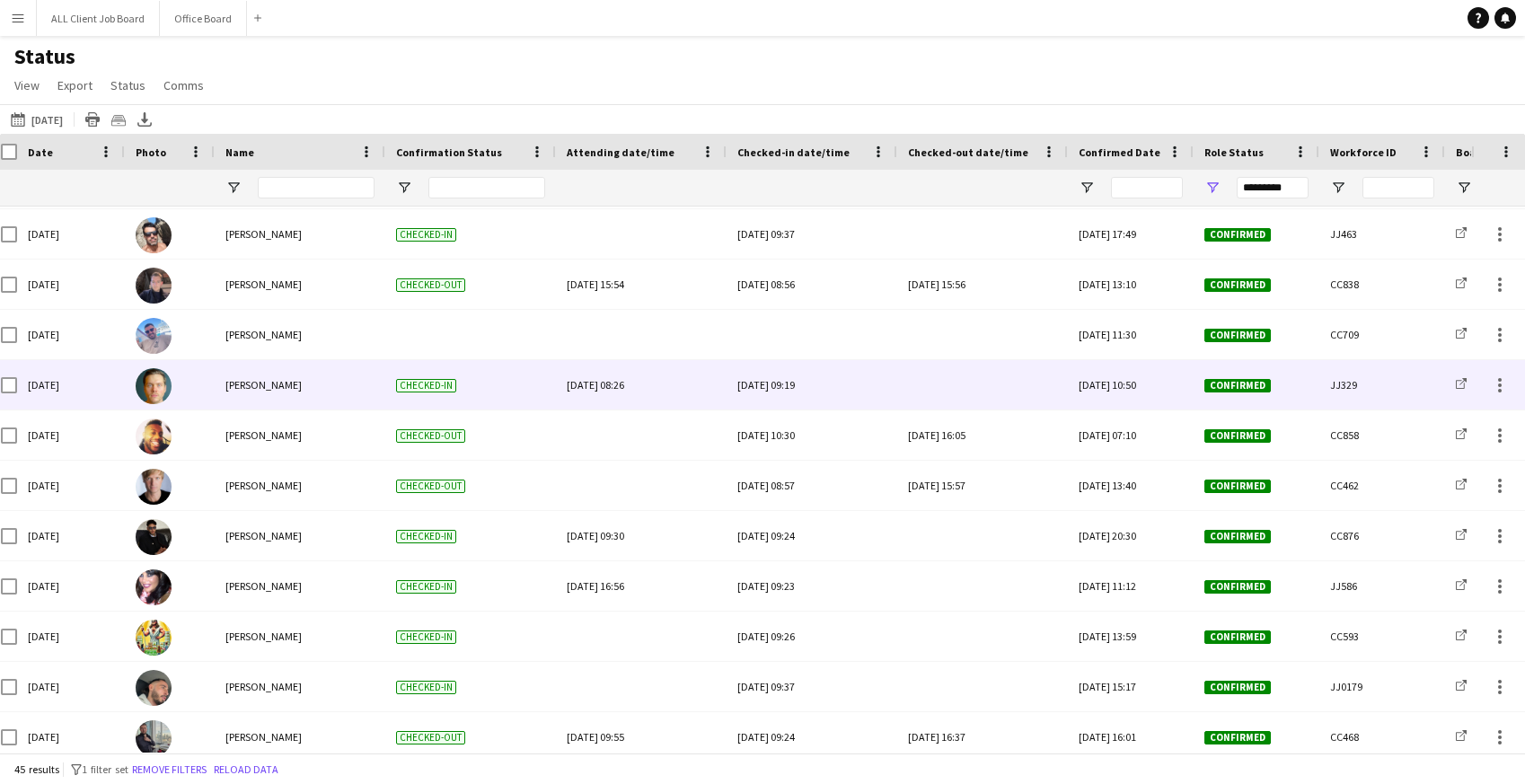
click at [958, 390] on div at bounding box center [982, 385] width 149 height 50
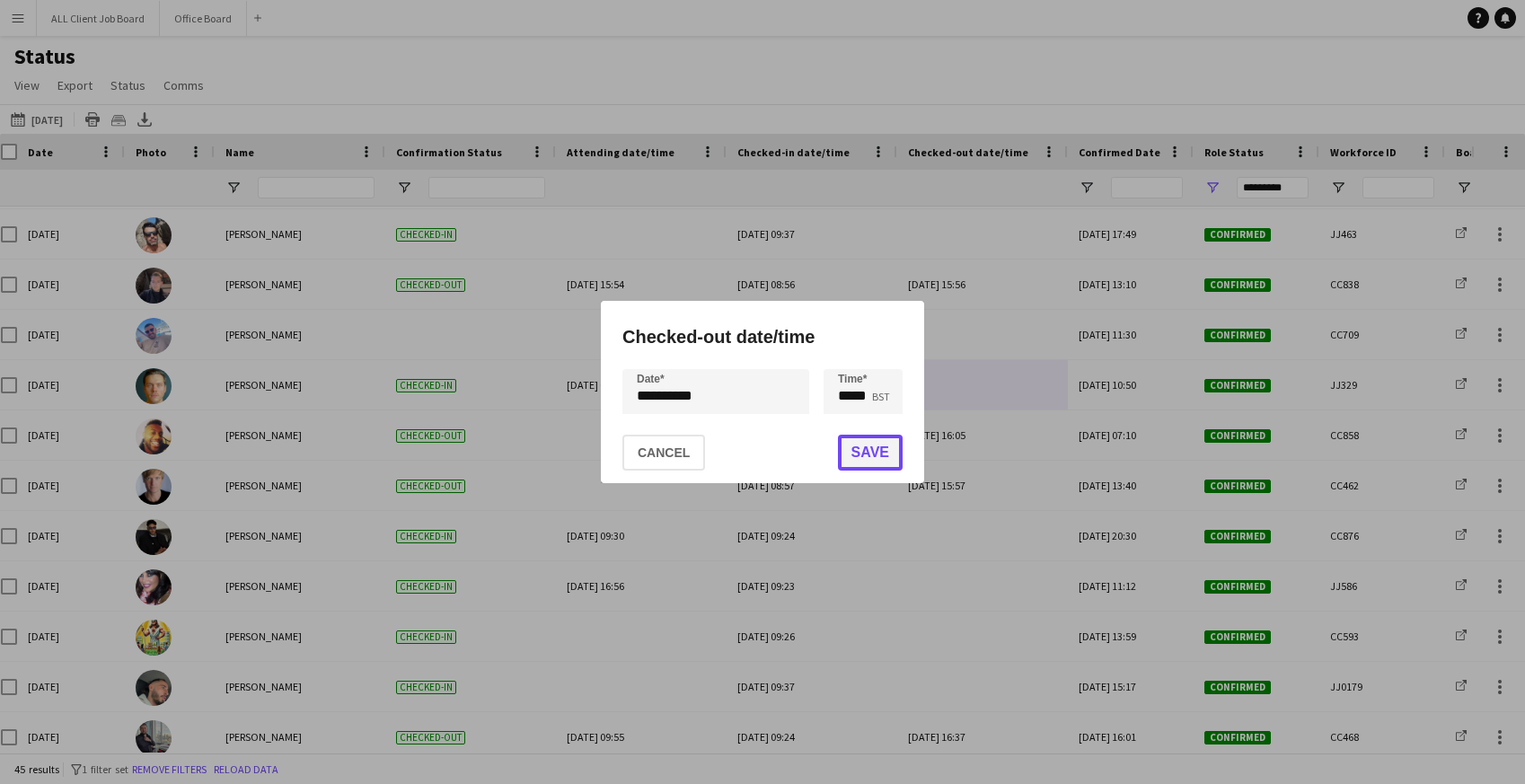
click at [874, 448] on button "Save" at bounding box center [870, 452] width 65 height 36
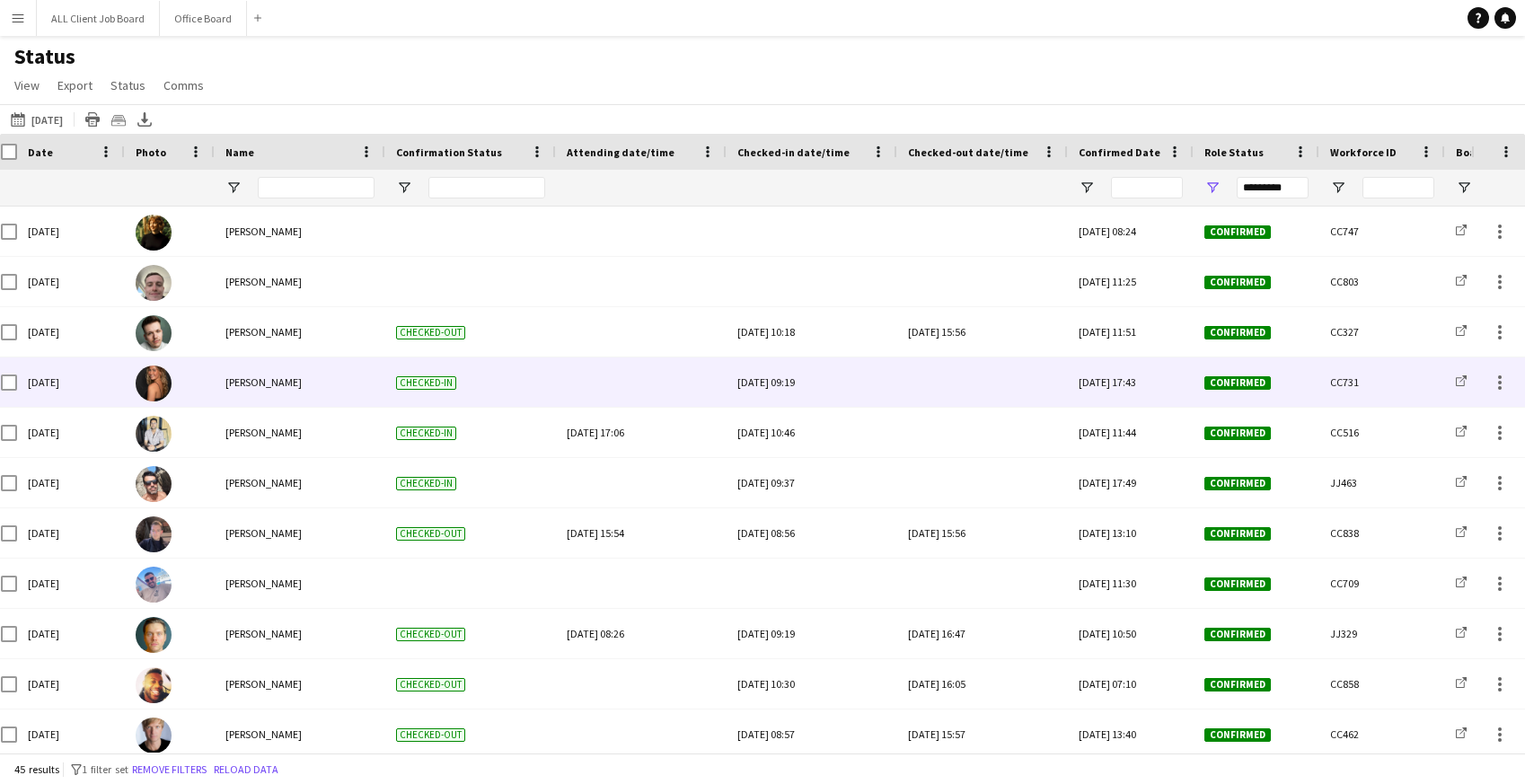
click at [947, 379] on div at bounding box center [982, 382] width 149 height 50
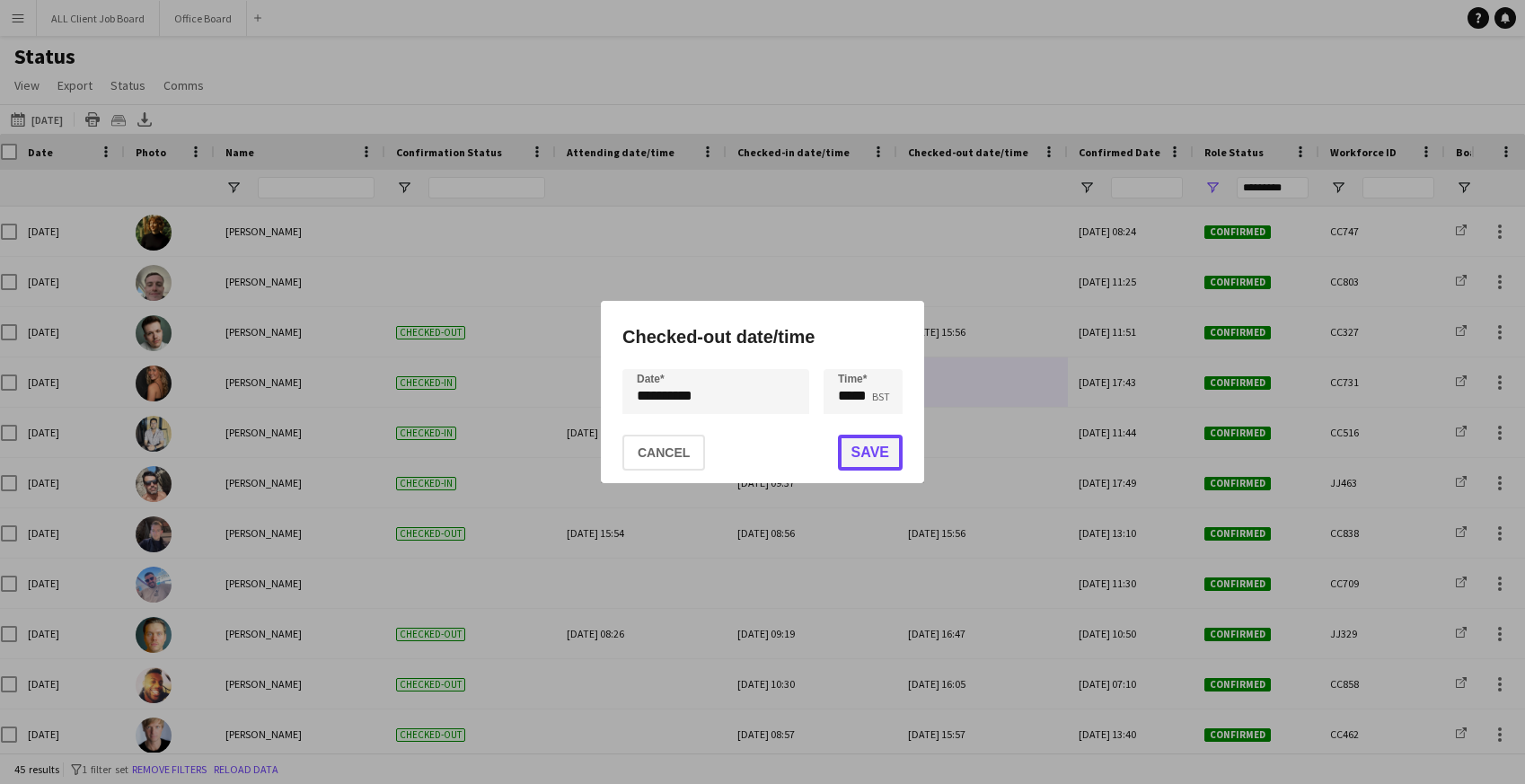
click at [882, 456] on button "Save" at bounding box center [870, 452] width 65 height 36
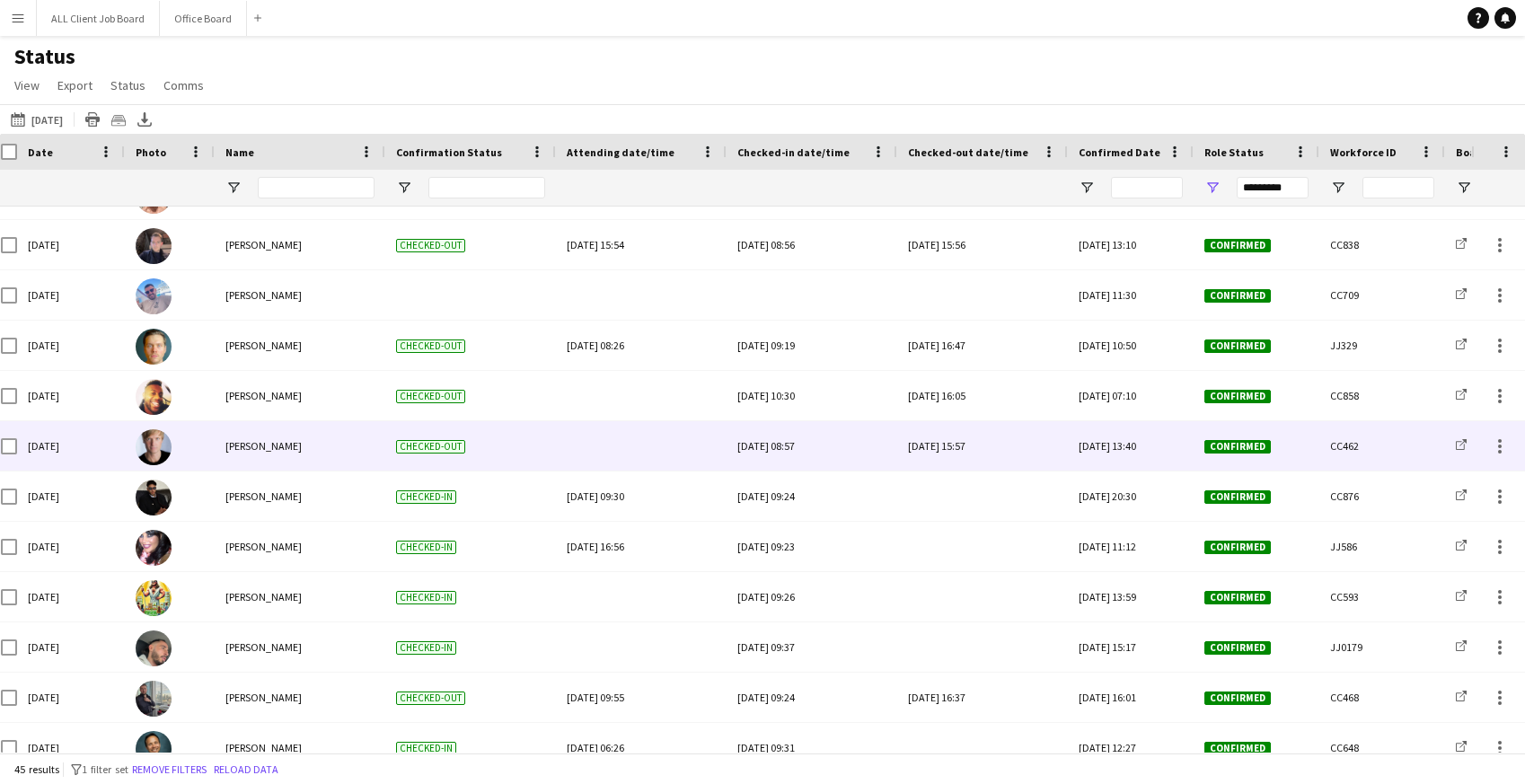
scroll to position [342, 0]
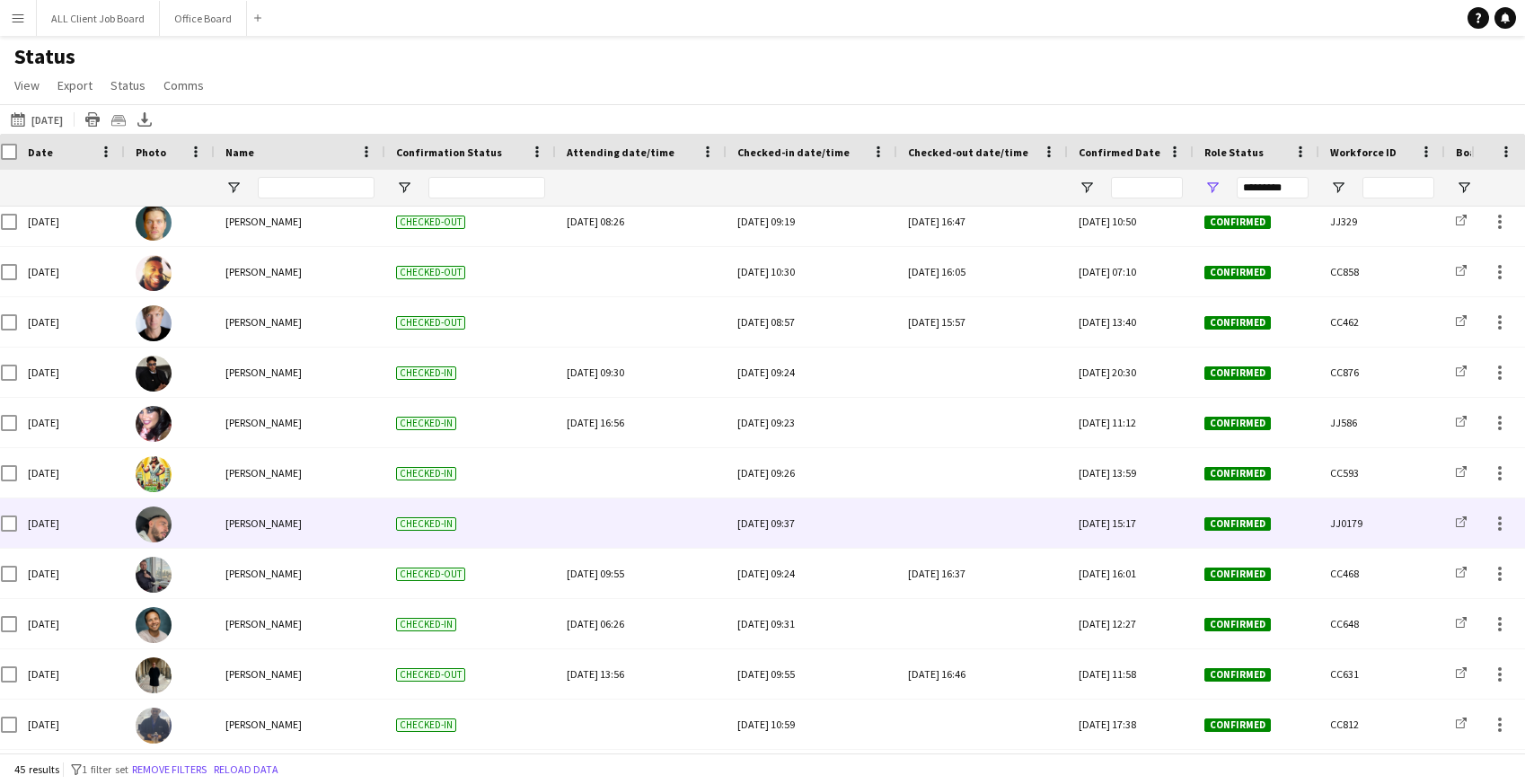
click at [972, 521] on div at bounding box center [982, 523] width 149 height 50
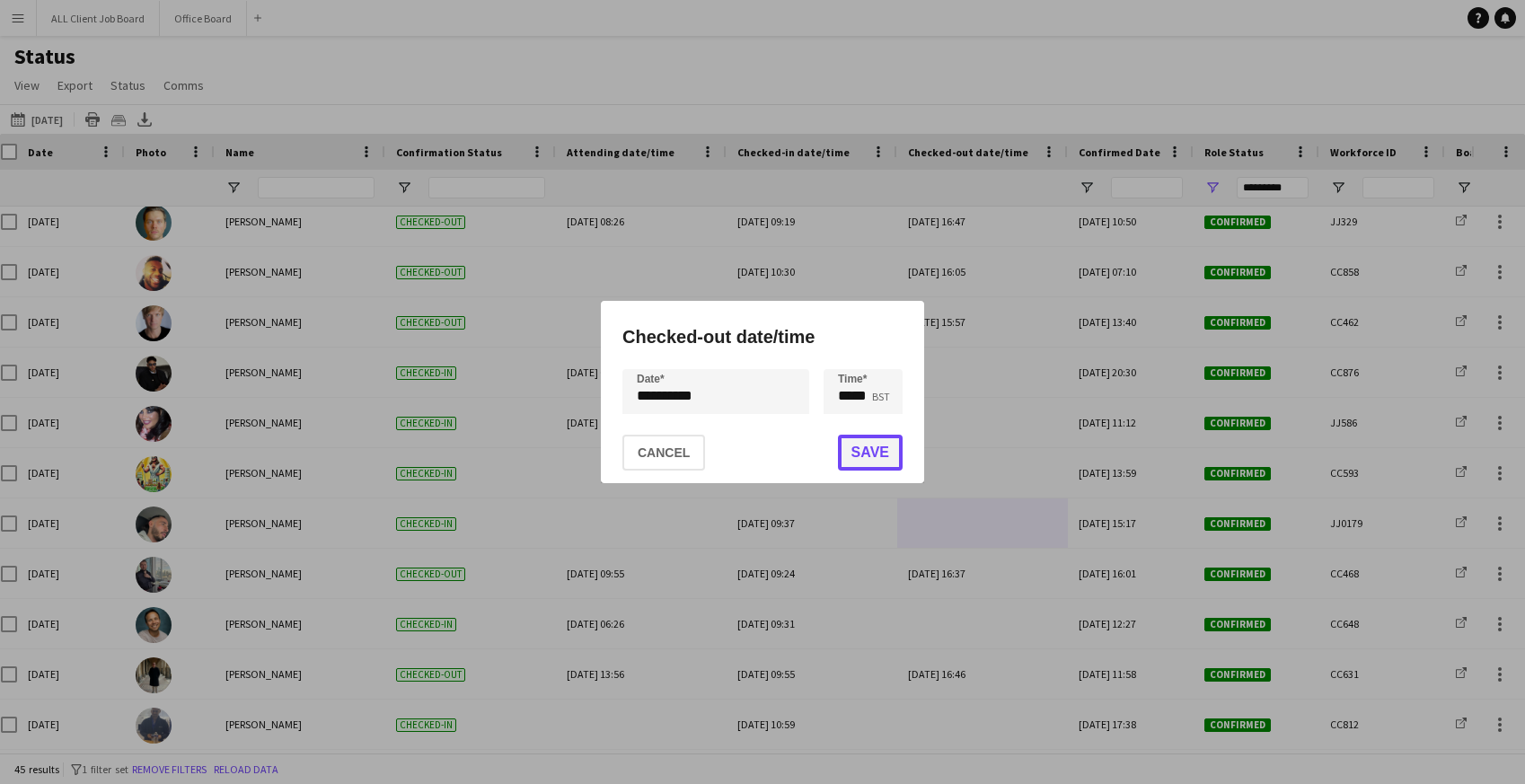
click at [849, 457] on button "Save" at bounding box center [870, 452] width 65 height 36
